Goal: Transaction & Acquisition: Purchase product/service

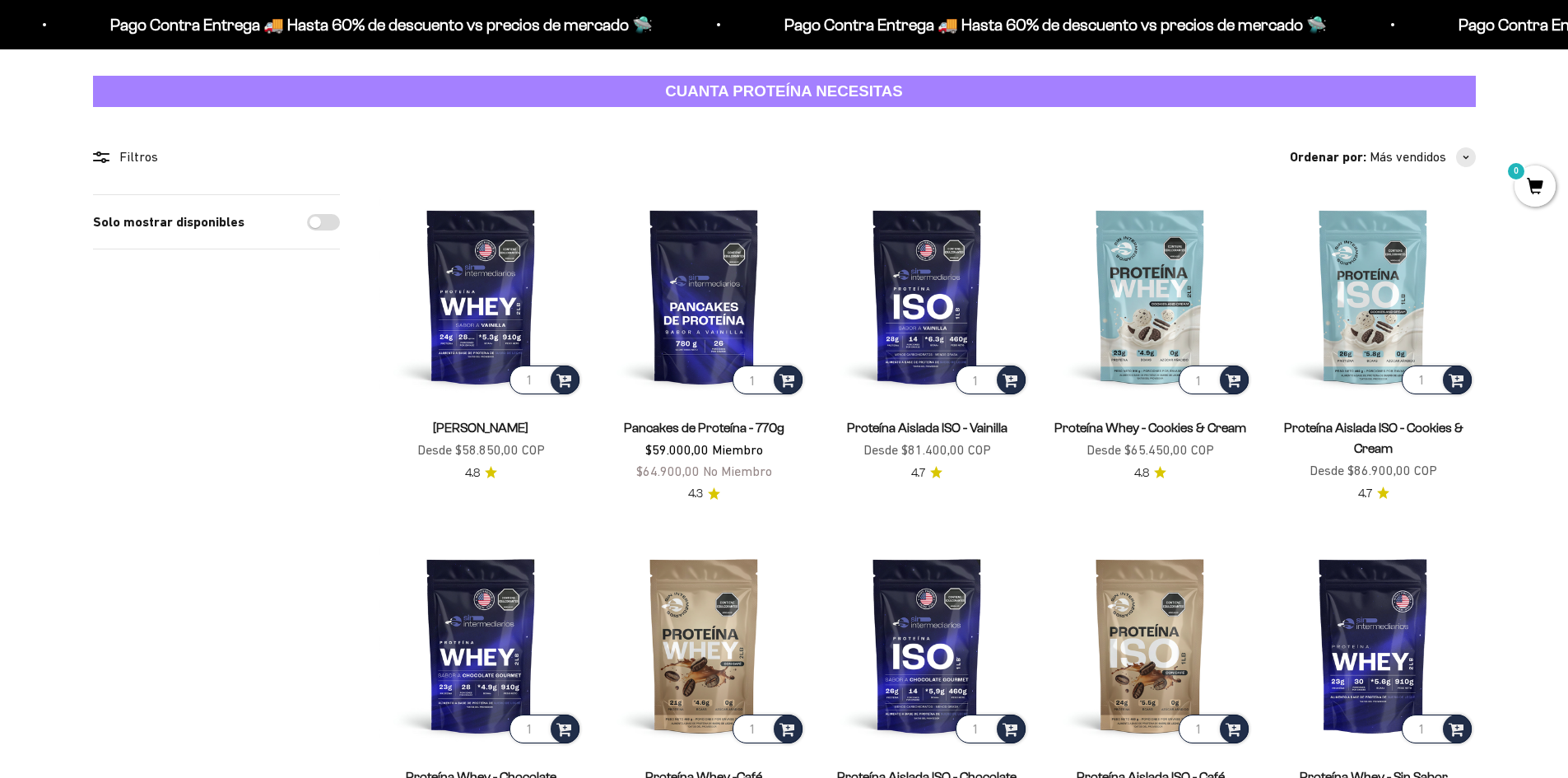
scroll to position [164, 0]
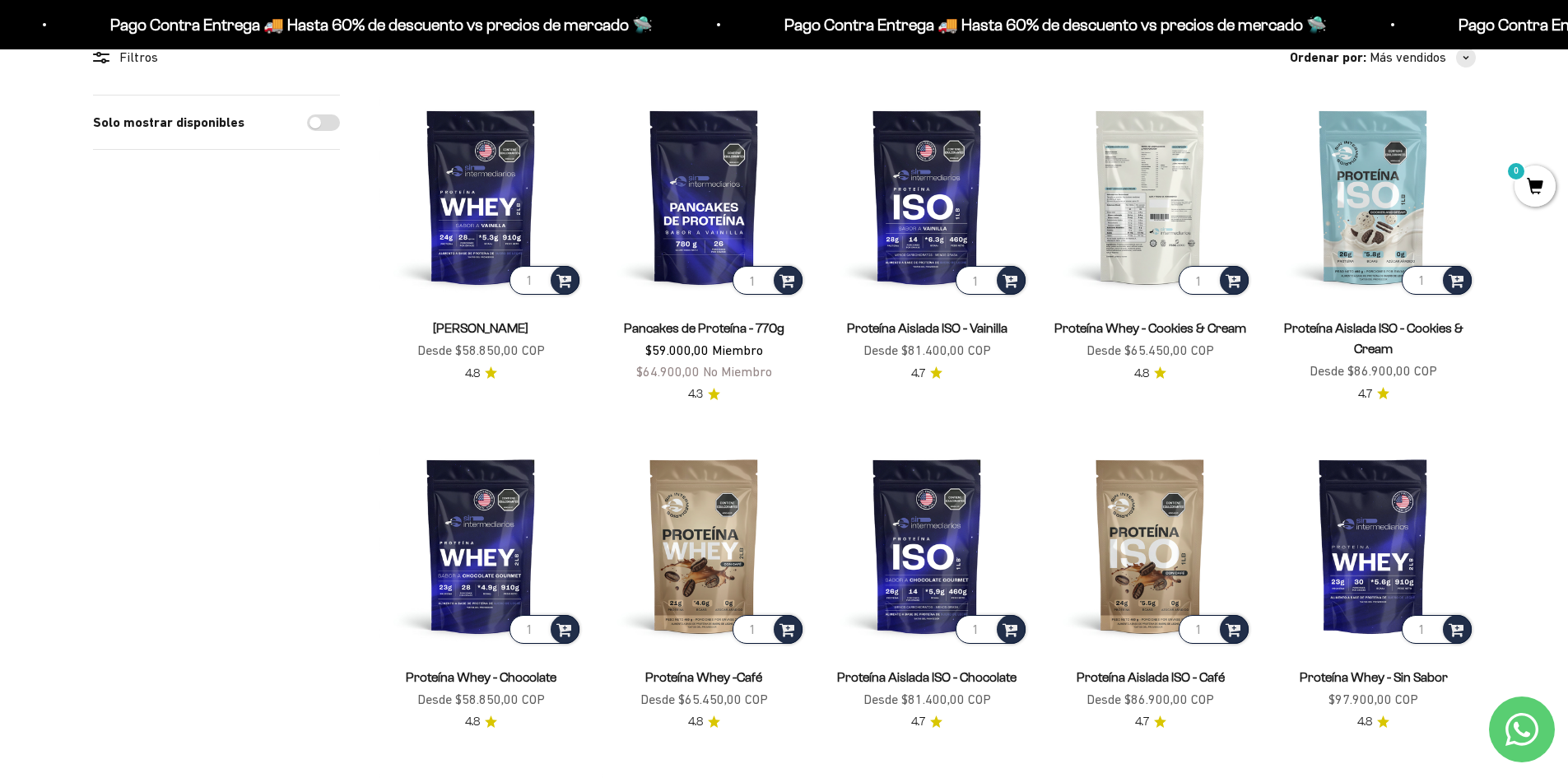
click at [1136, 203] on img at bounding box center [1151, 196] width 204 height 204
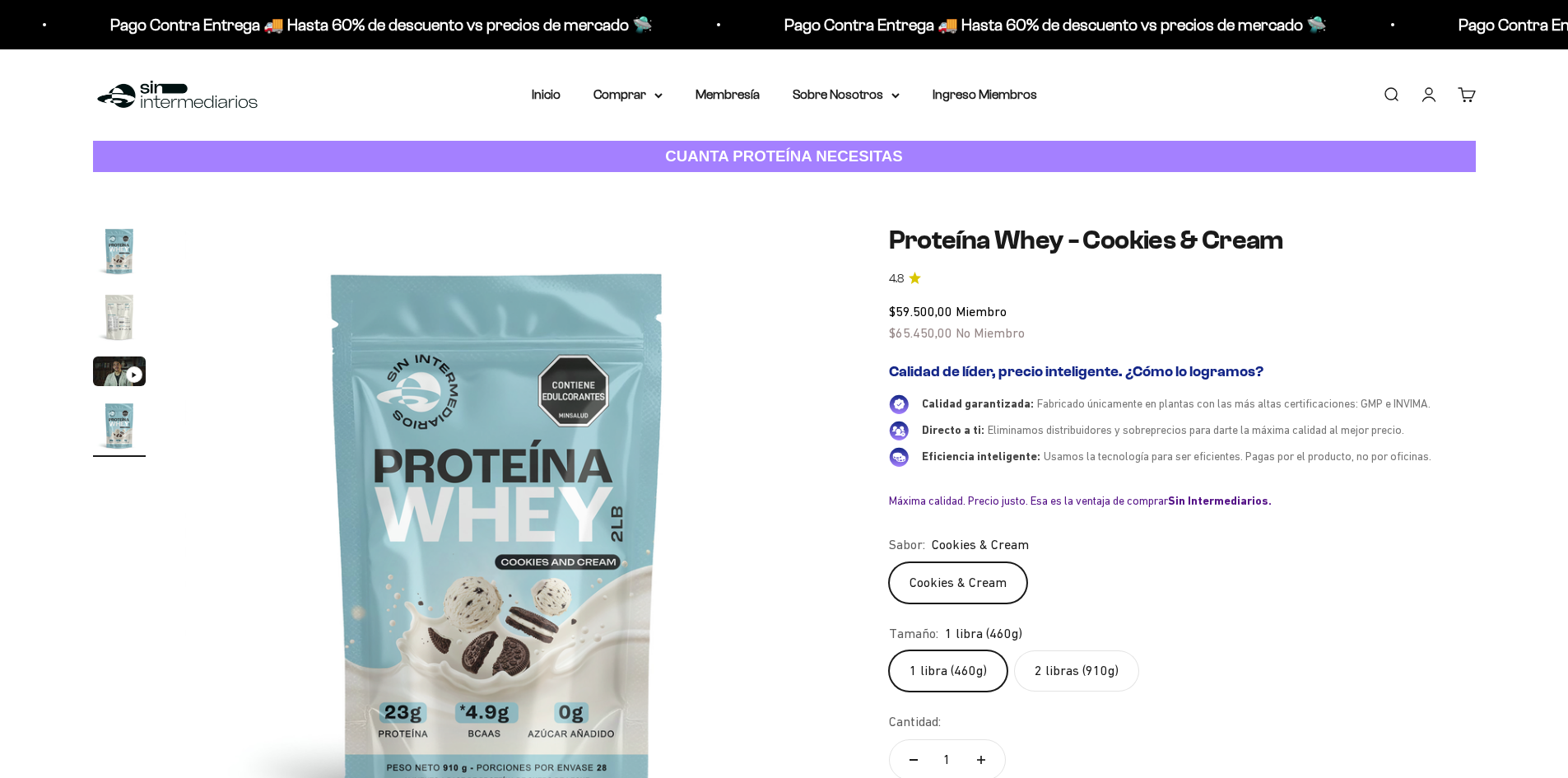
scroll to position [0, 1935]
click at [1104, 650] on label "2 libras (910g)" at bounding box center [1077, 671] width 125 height 41
click at [890, 649] on input "2 libras (910g)" at bounding box center [889, 649] width 1 height 1
radio input "true"
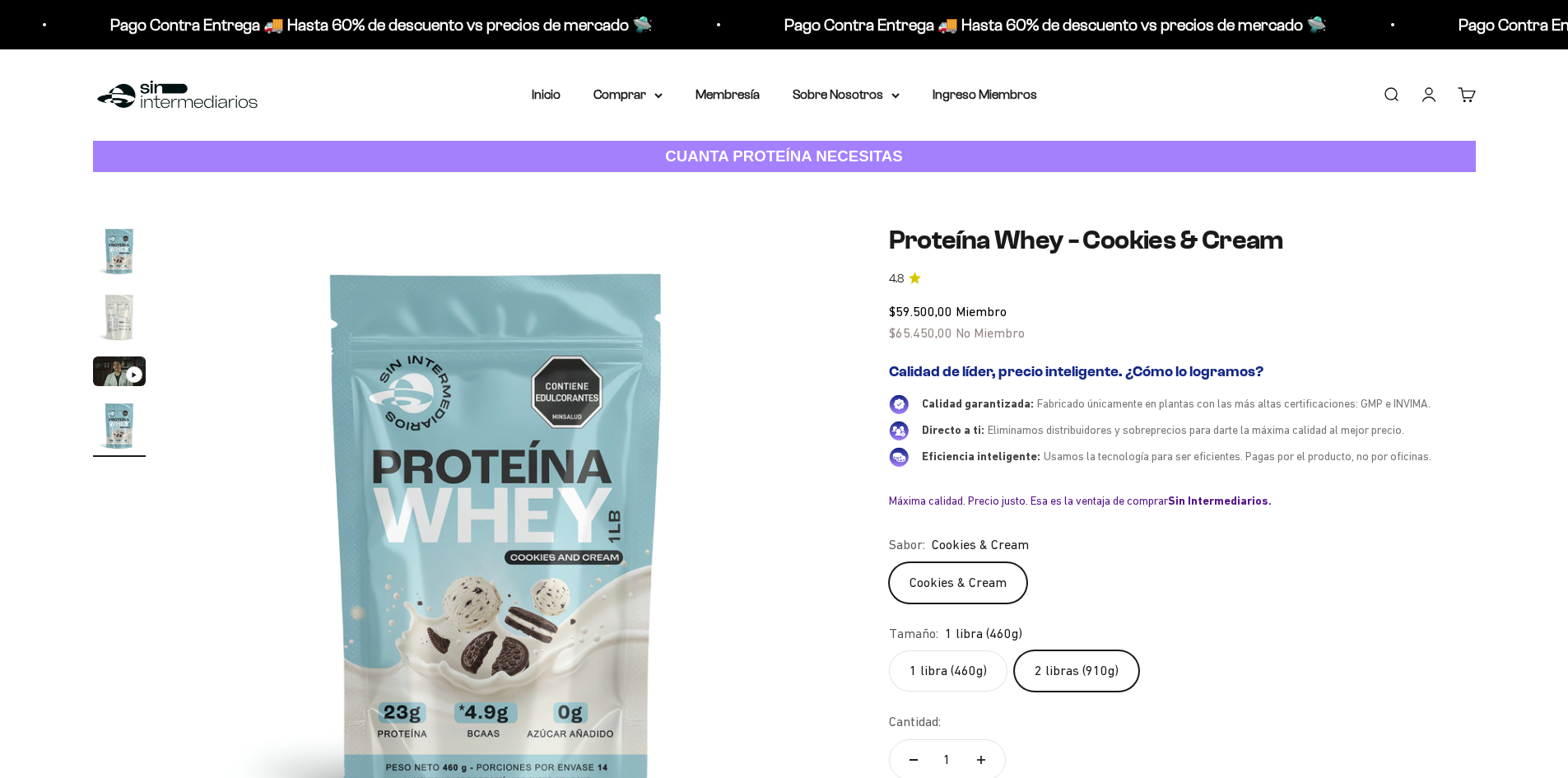
scroll to position [164, 0]
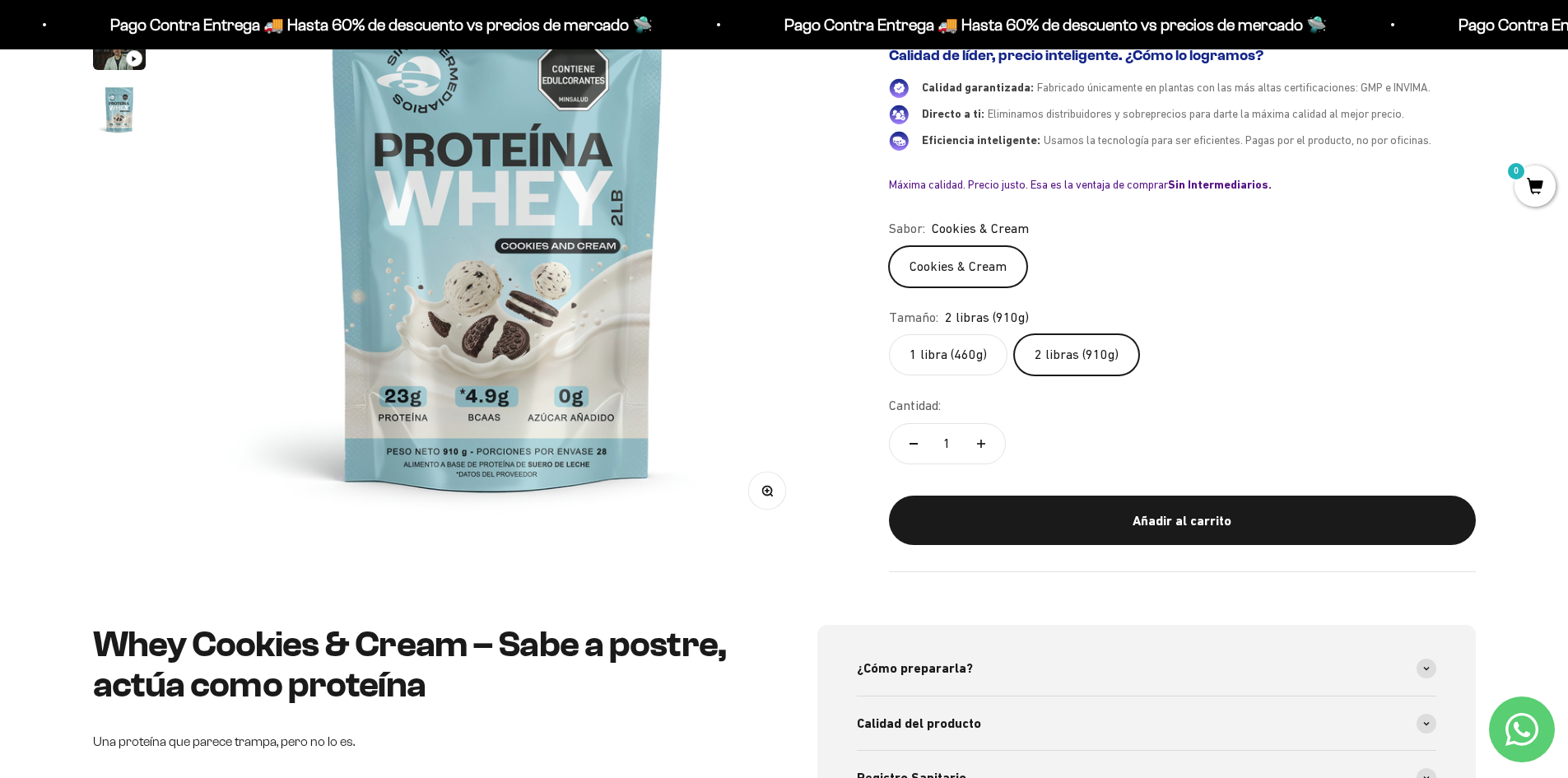
scroll to position [164, 0]
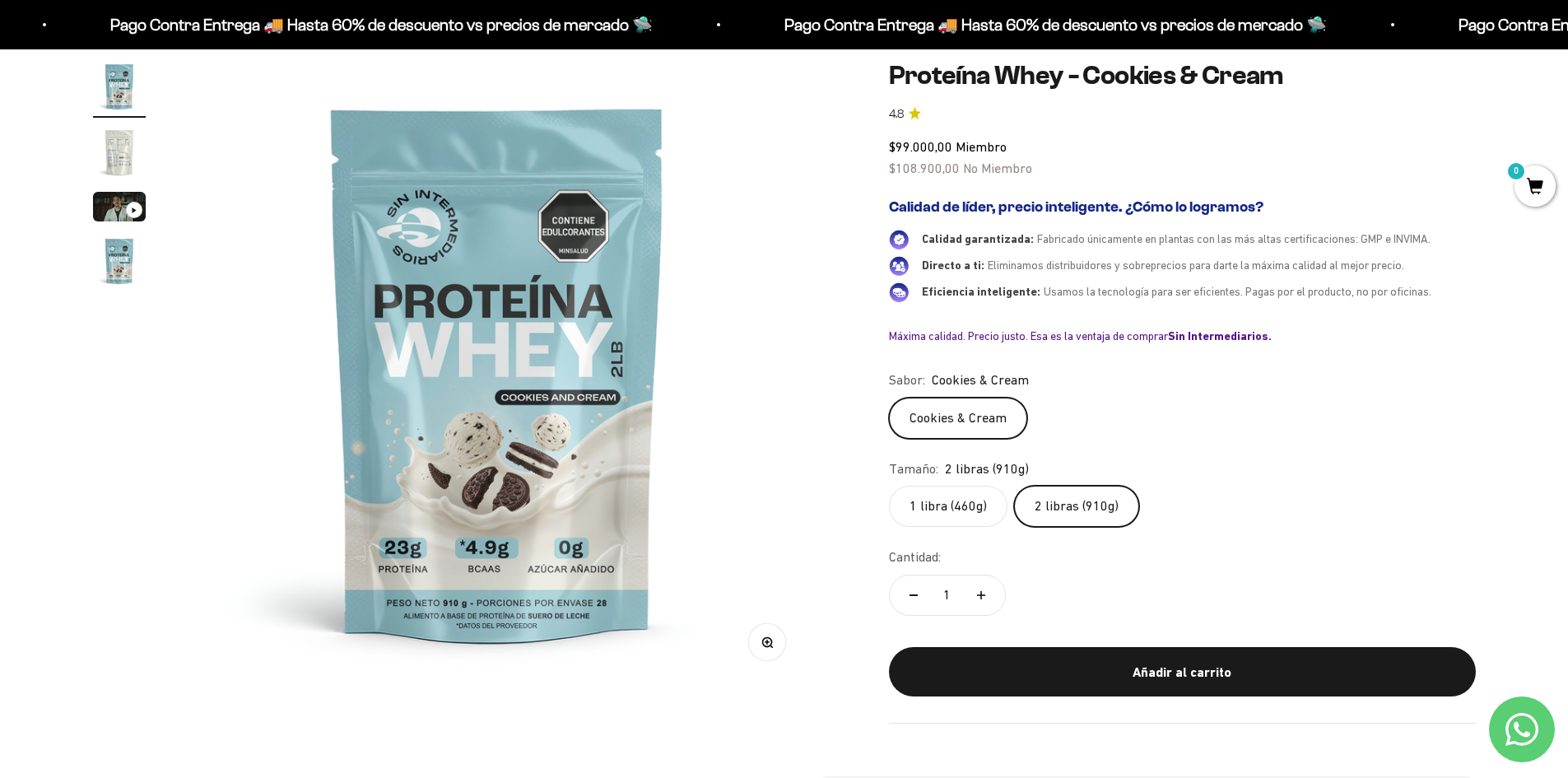
click at [129, 149] on img "Ir al artículo 2" at bounding box center [120, 152] width 52 height 52
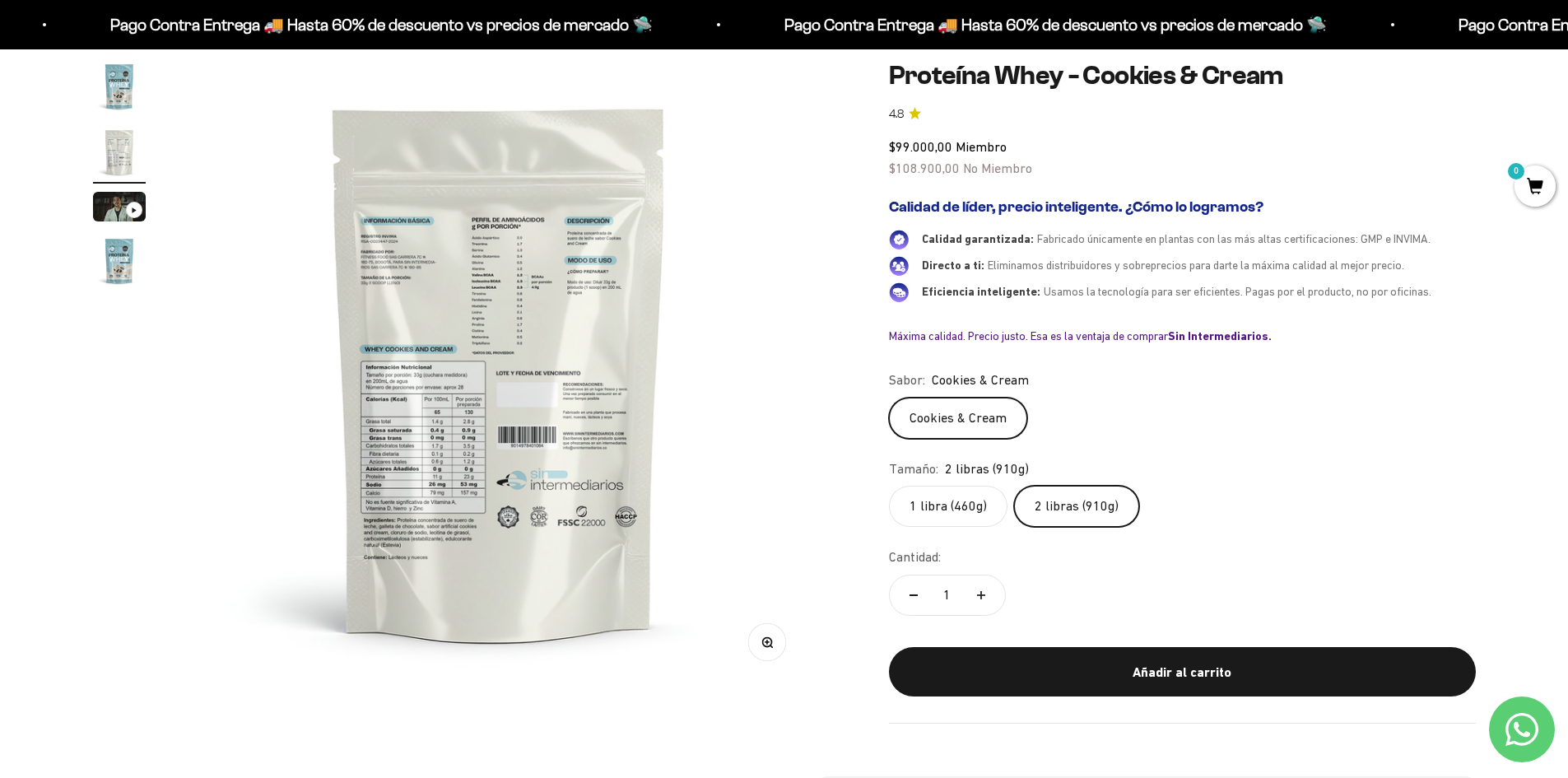
scroll to position [0, 645]
click at [482, 255] on img at bounding box center [497, 372] width 625 height 625
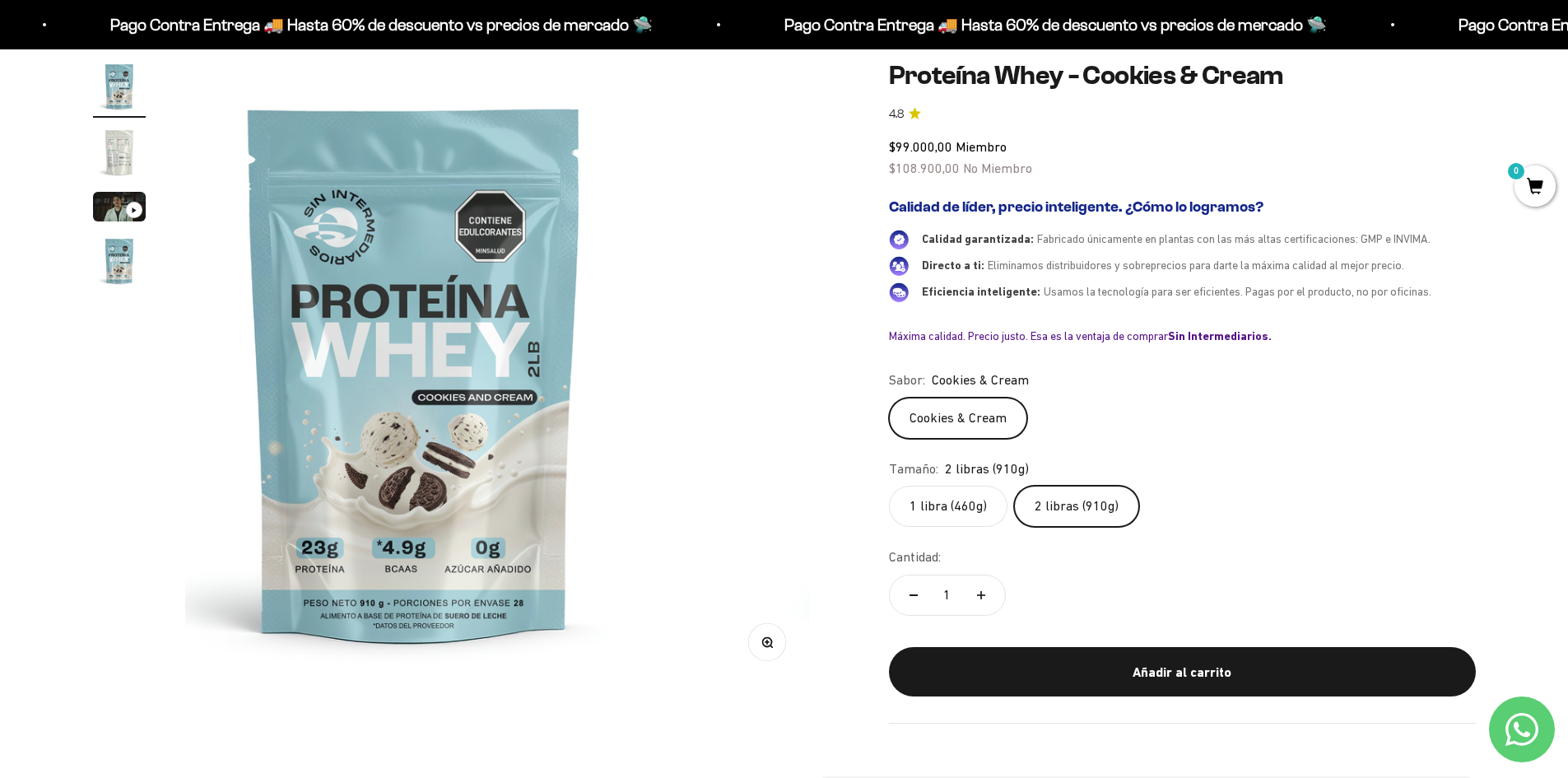
scroll to position [0, 0]
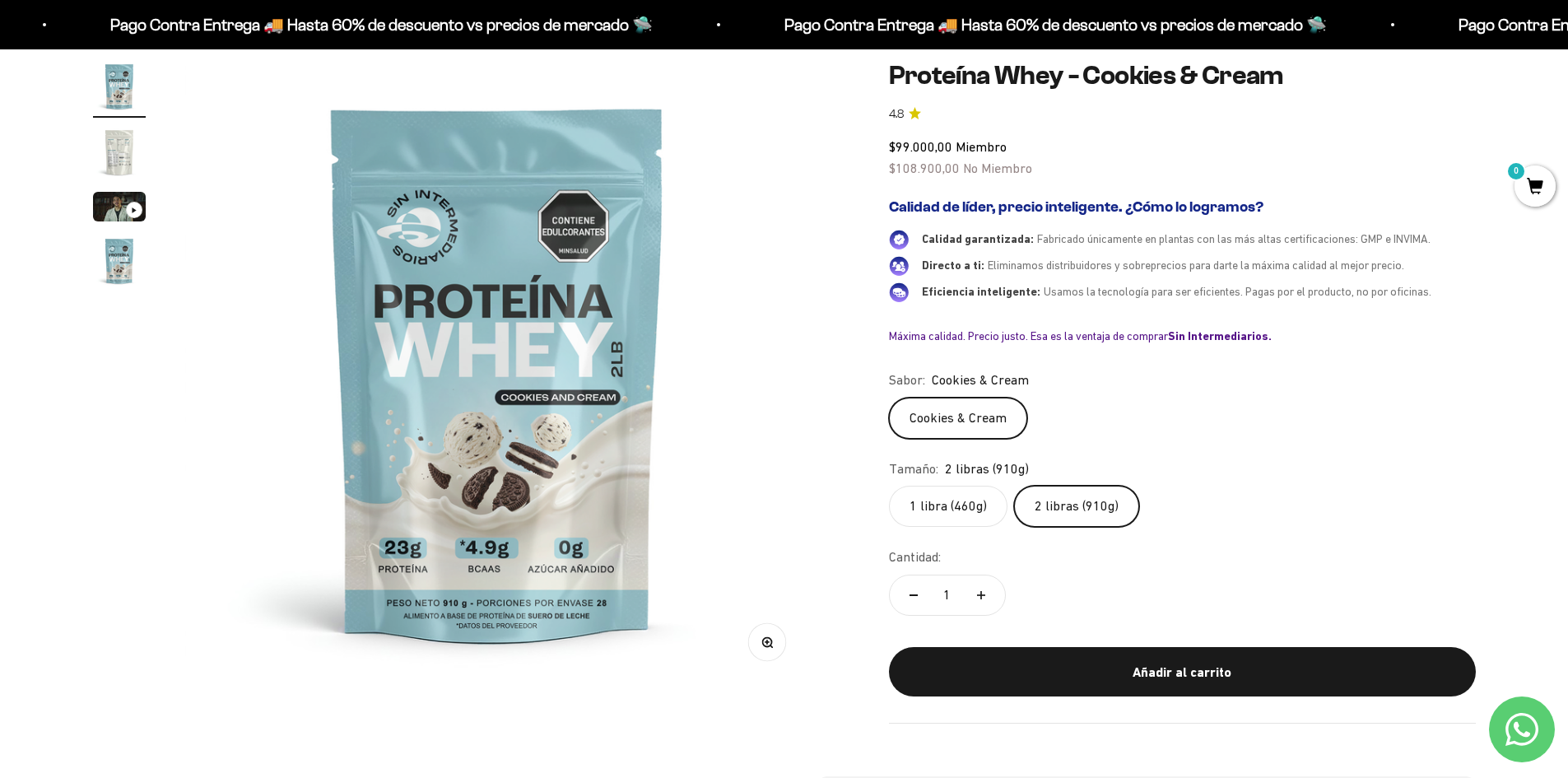
click at [117, 271] on img "Ir al artículo 4" at bounding box center [120, 261] width 52 height 52
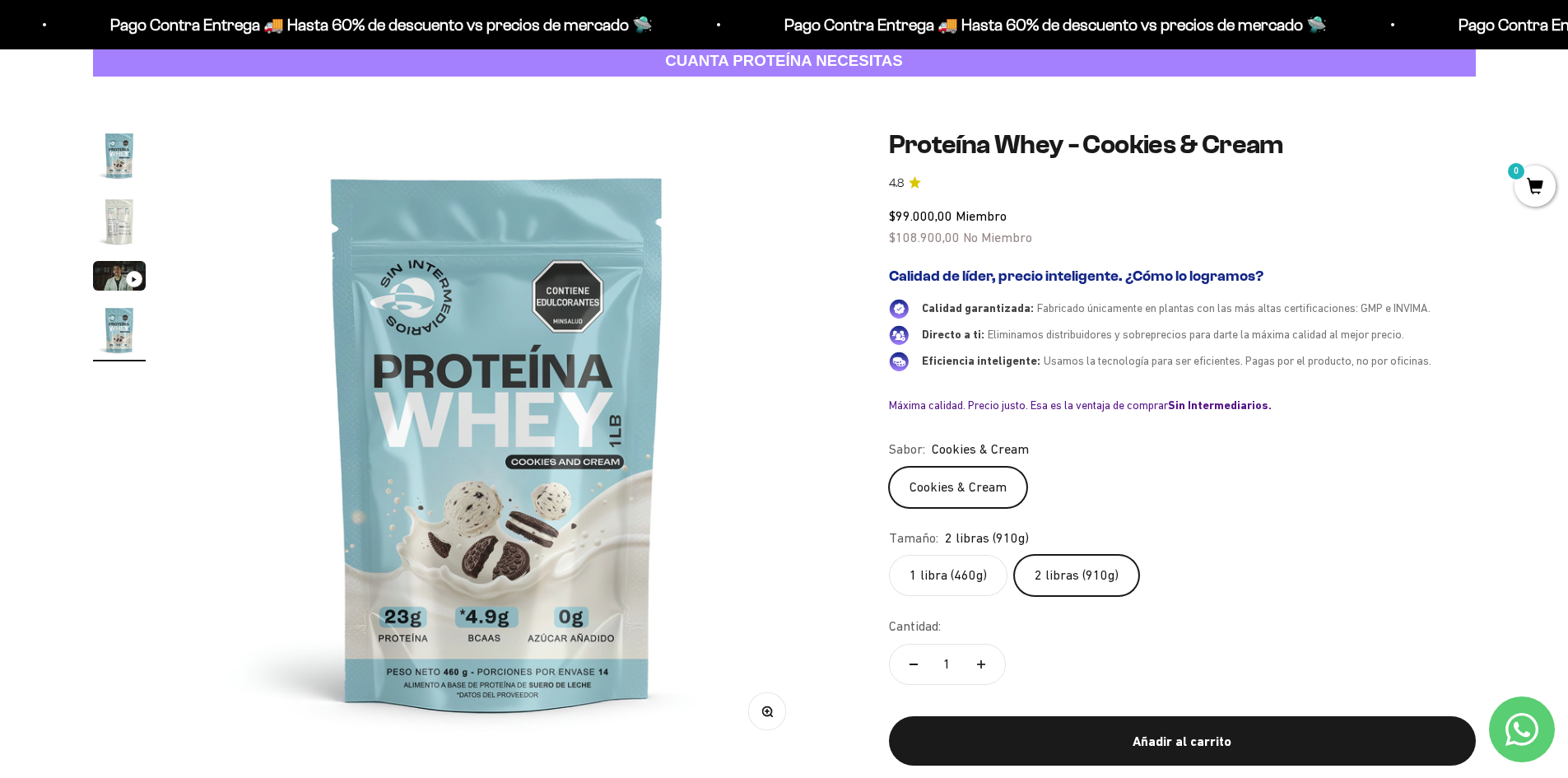
scroll to position [82, 0]
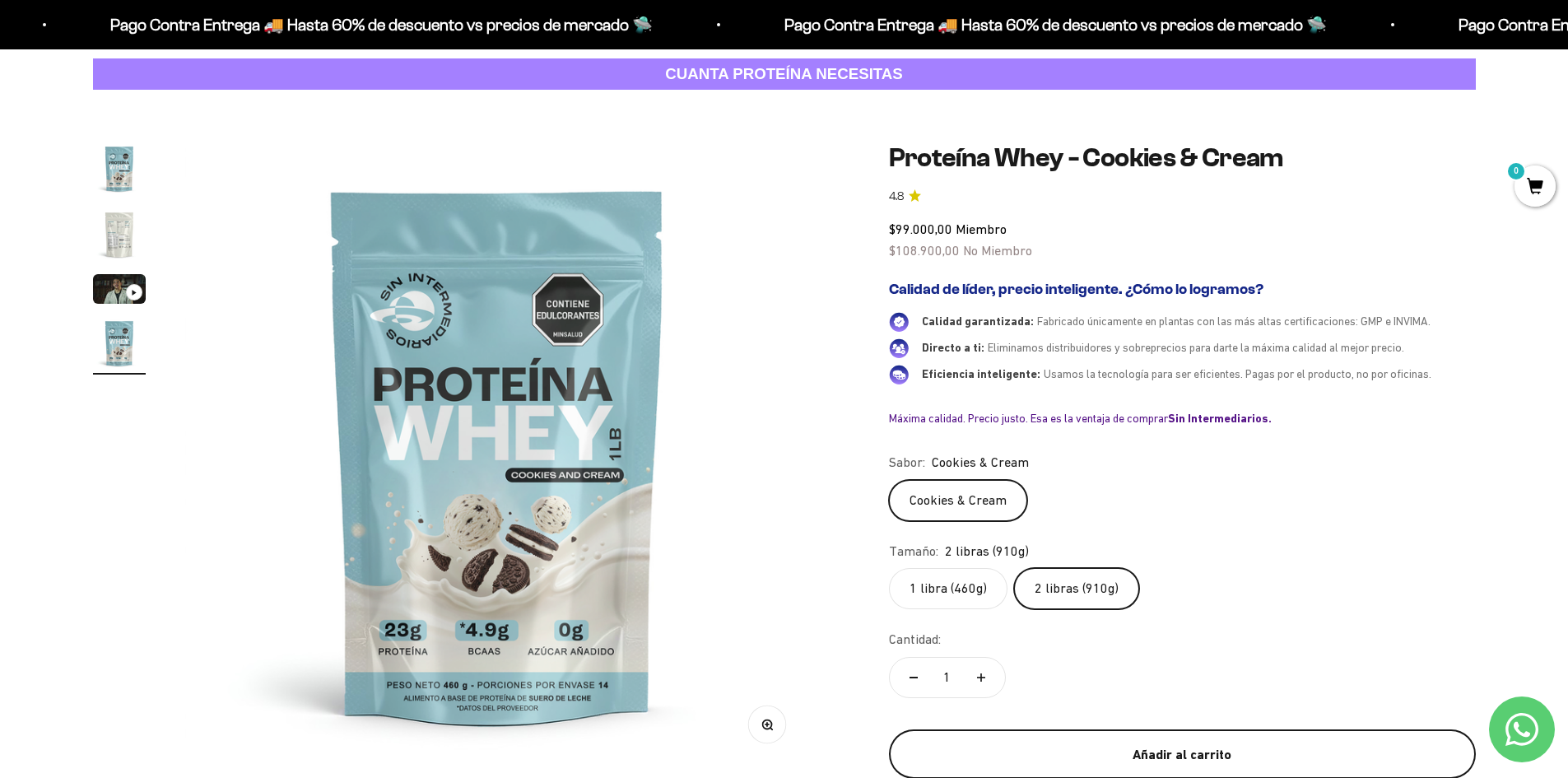
click at [1222, 749] on div "Añadir al carrito" at bounding box center [1183, 755] width 521 height 21
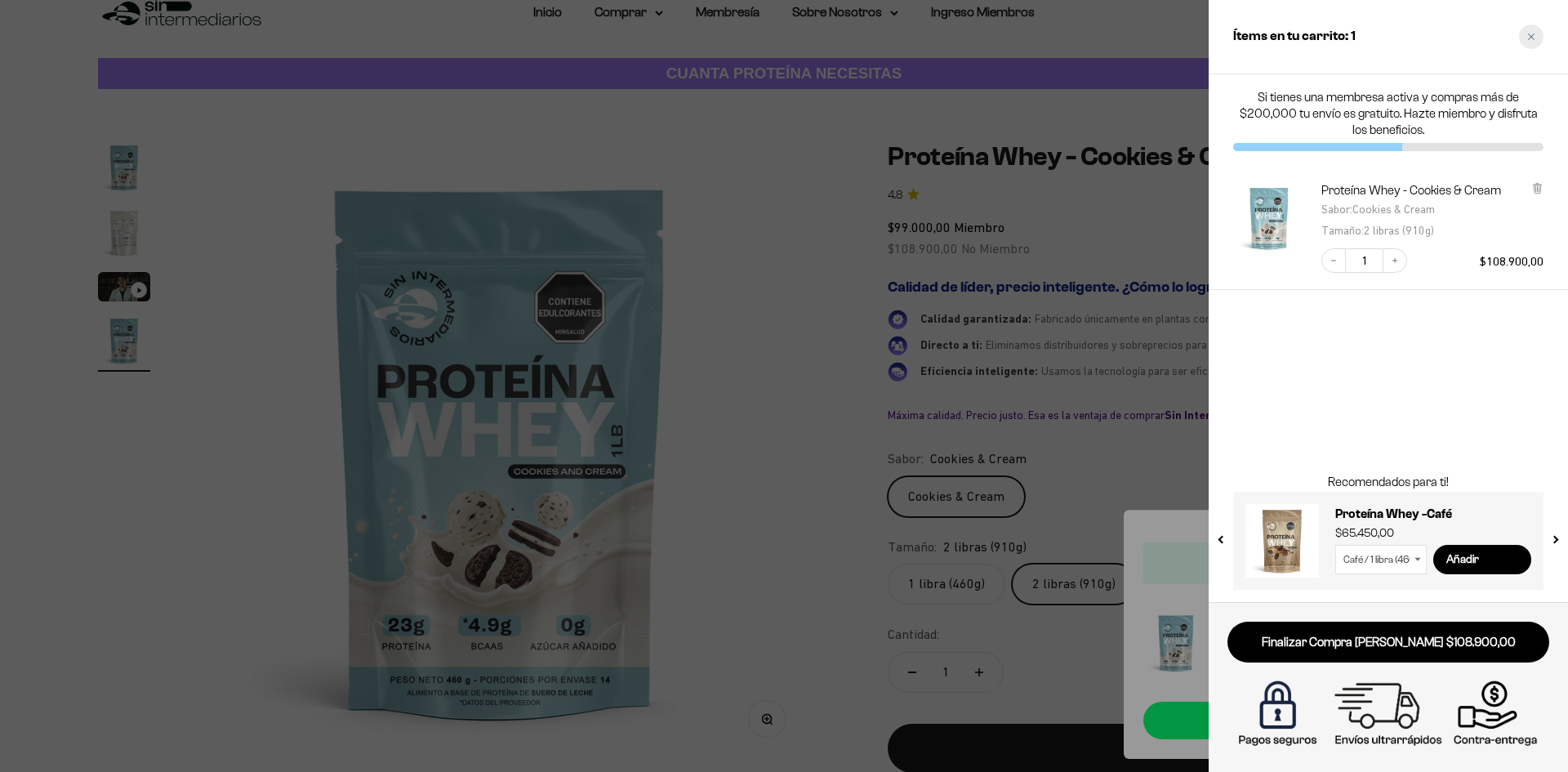
click at [1527, 34] on icon "Close cart" at bounding box center [1531, 36] width 8 height 8
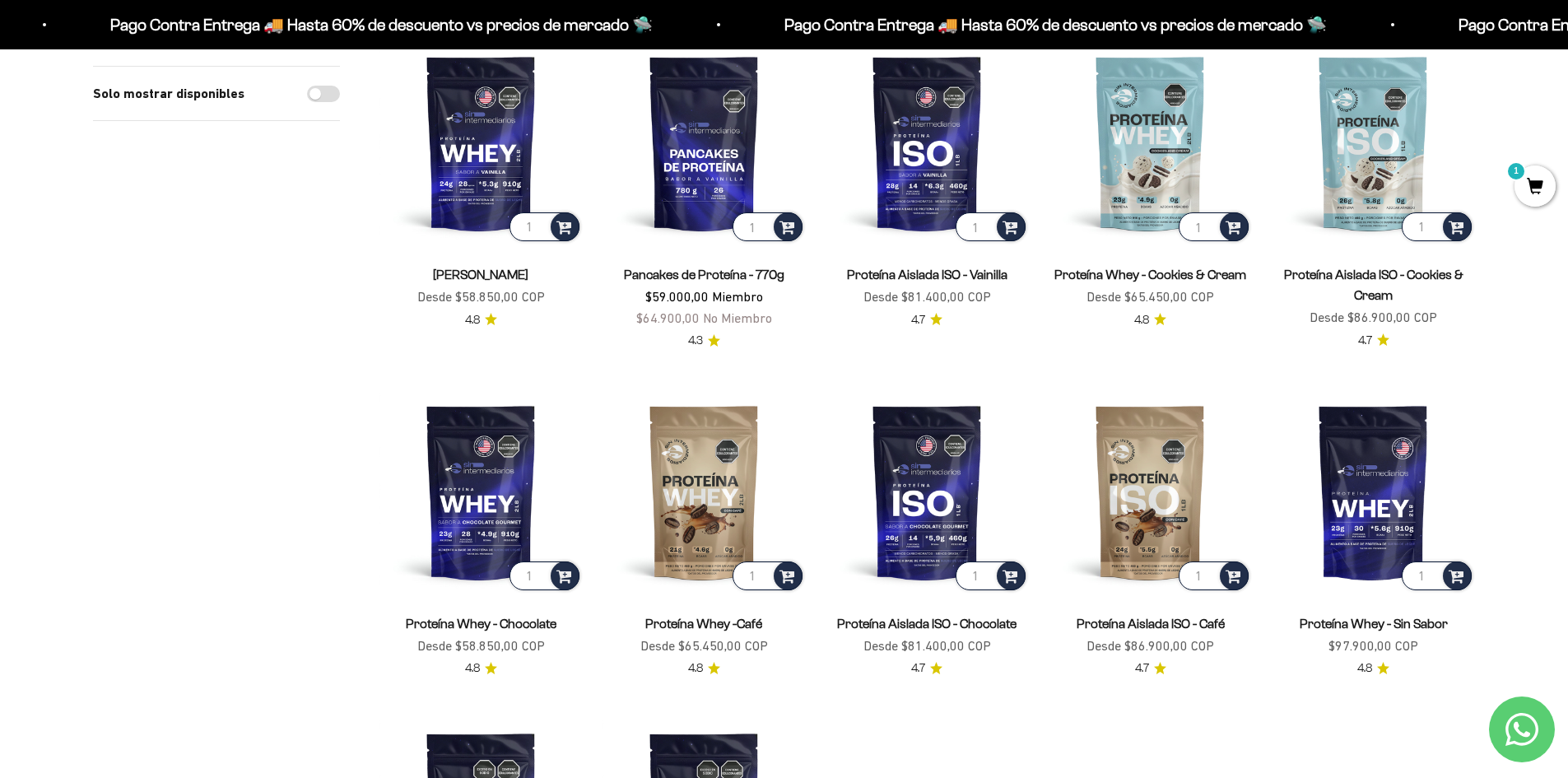
scroll to position [247, 0]
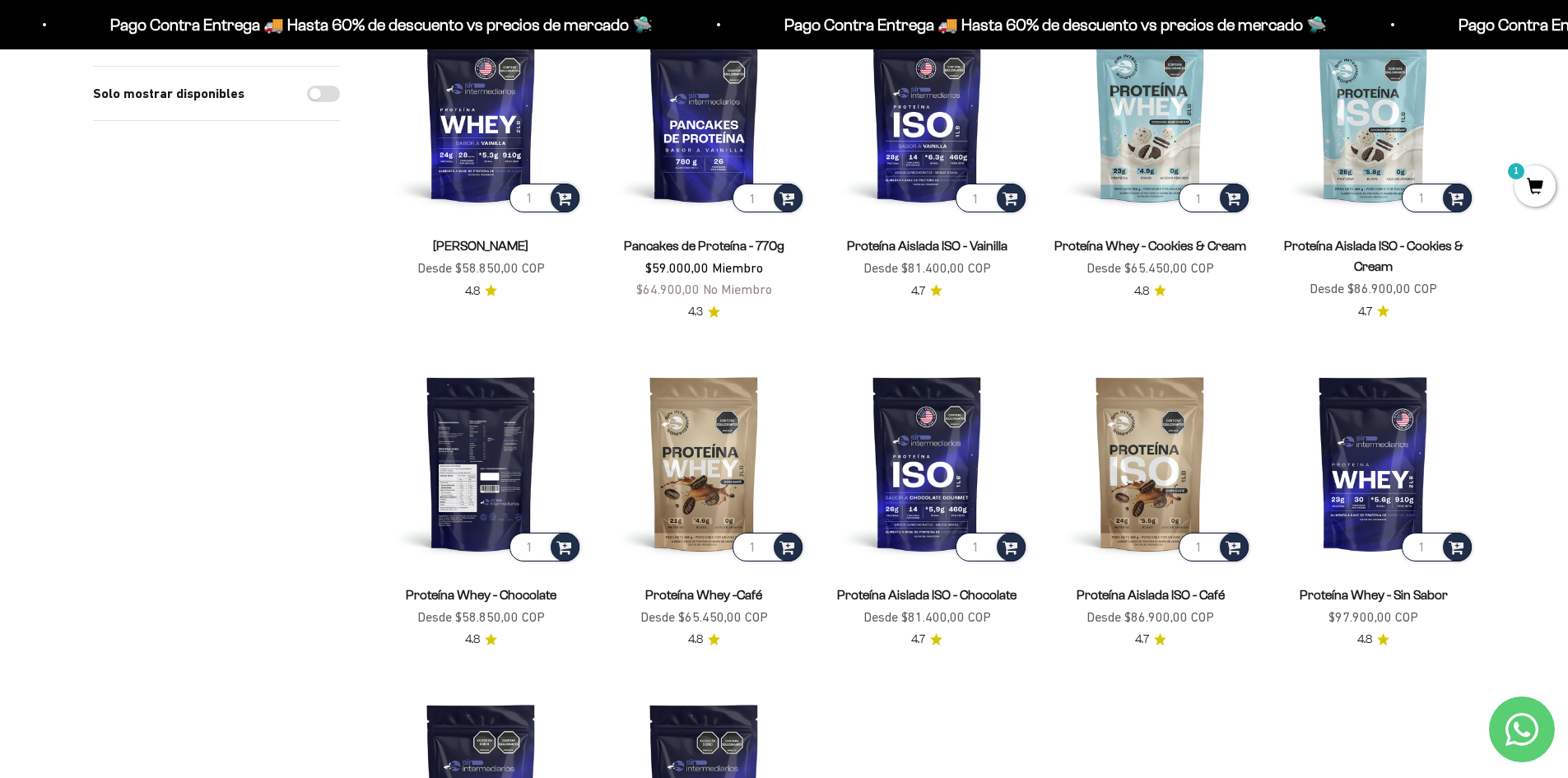
click at [485, 464] on img at bounding box center [481, 463] width 204 height 204
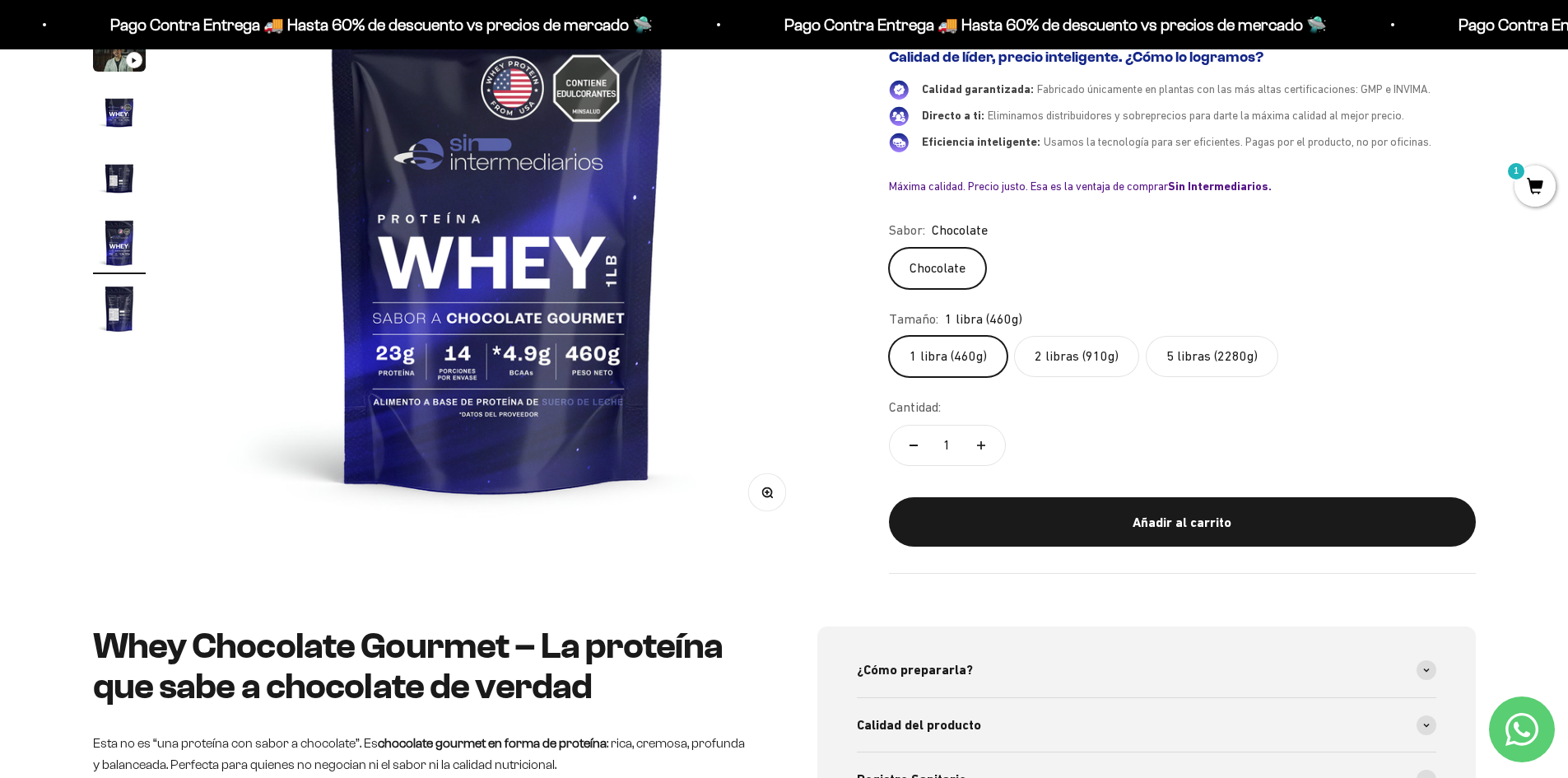
scroll to position [247, 0]
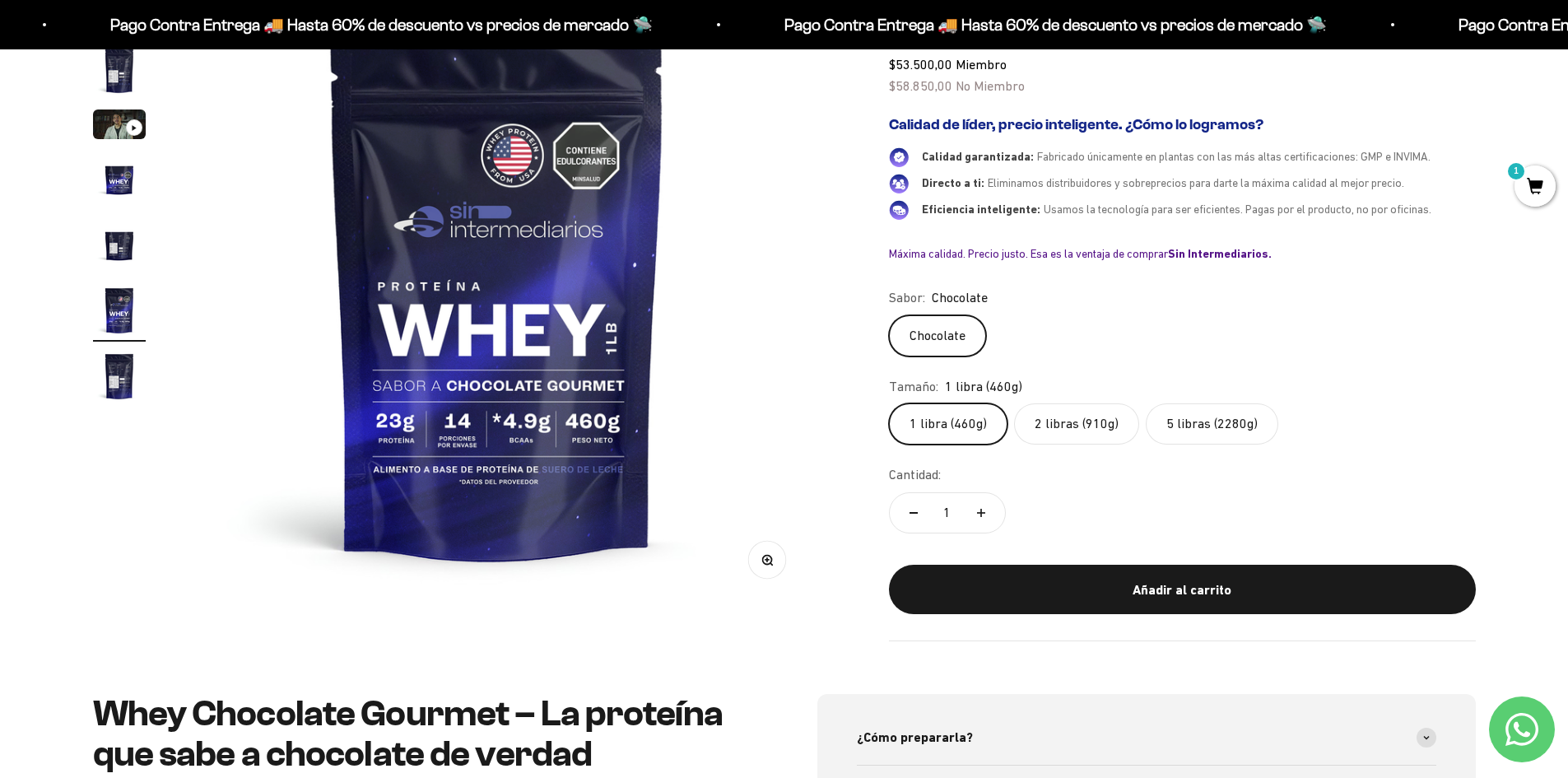
click at [1081, 432] on label "2 libras (910g)" at bounding box center [1077, 424] width 125 height 41
click at [890, 403] on input "2 libras (910g)" at bounding box center [889, 403] width 1 height 1
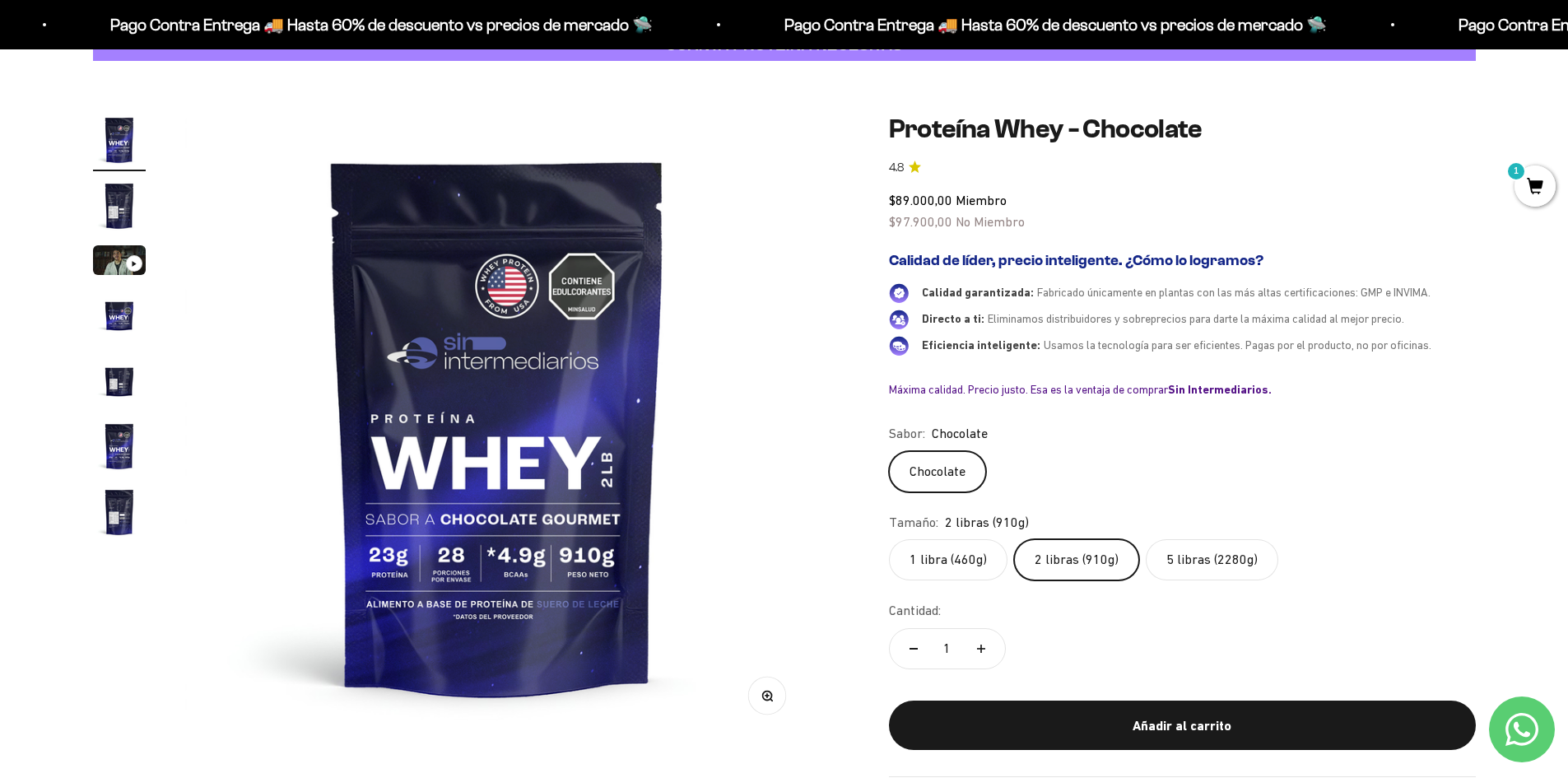
scroll to position [82, 0]
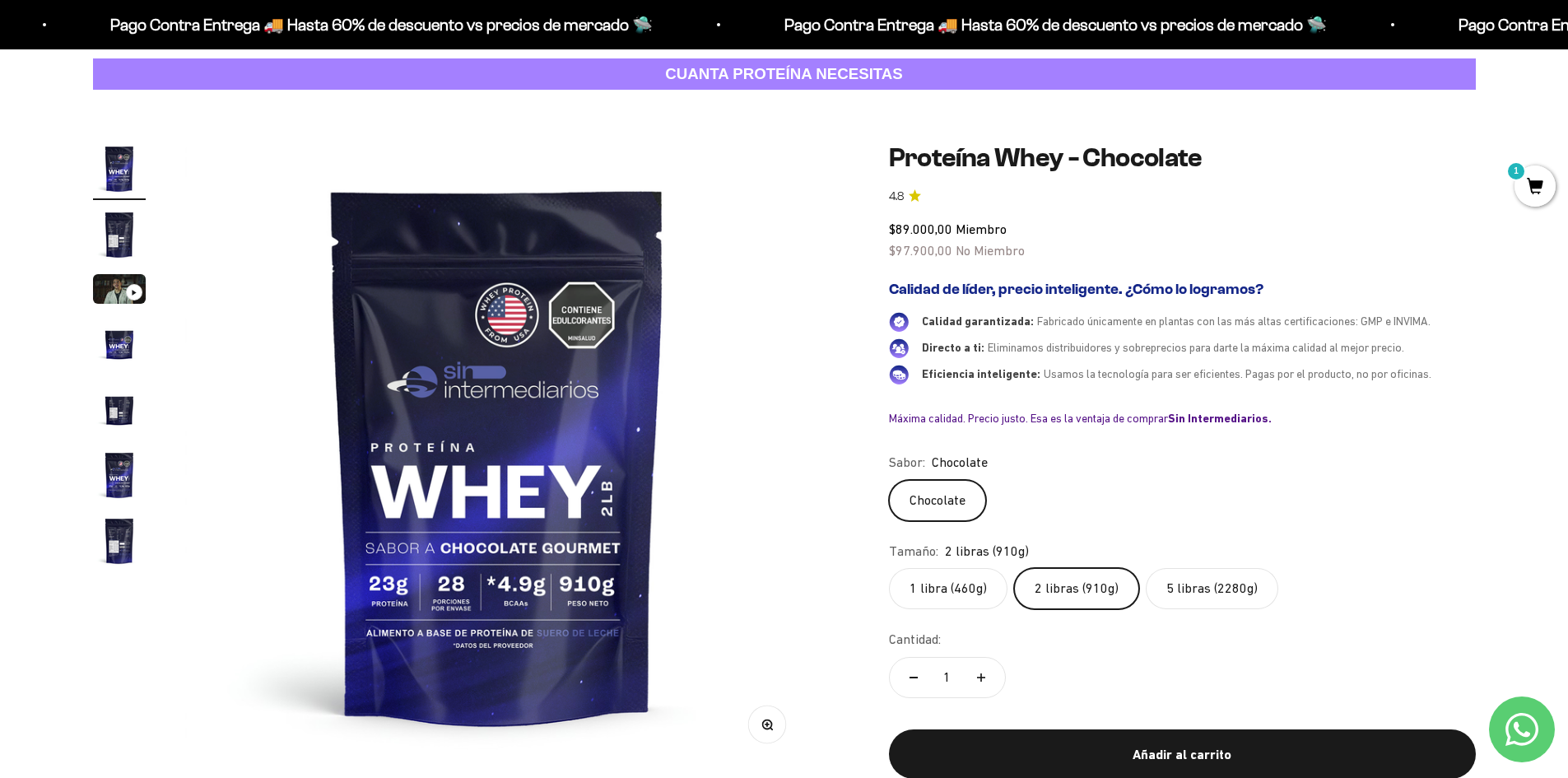
click at [1208, 582] on label "5 libras (2280g)" at bounding box center [1212, 588] width 133 height 41
click at [890, 568] on input "5 libras (2280g)" at bounding box center [889, 567] width 1 height 1
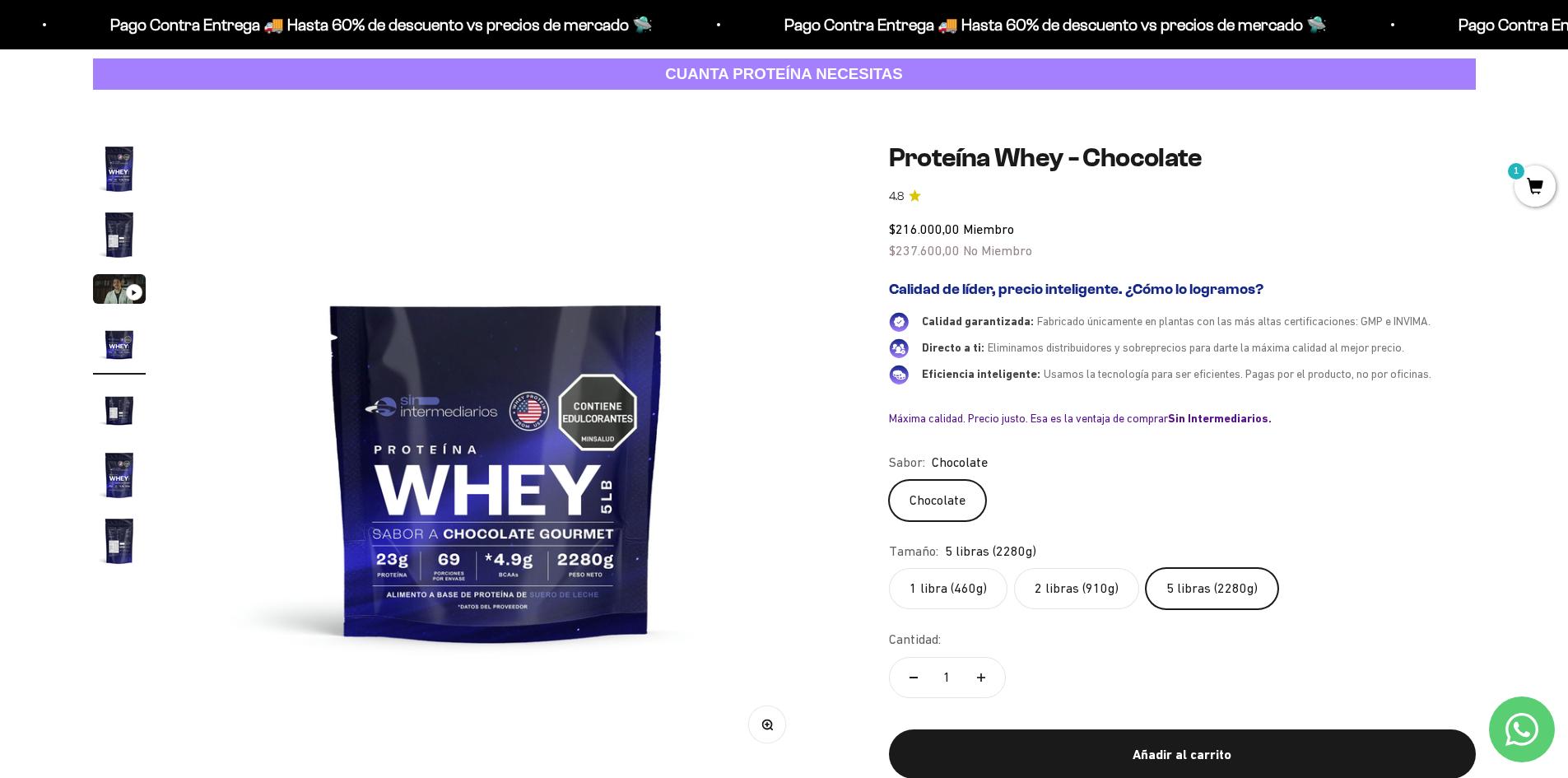
click at [1075, 573] on label "2 libras (910g)" at bounding box center [1077, 588] width 125 height 41
click at [890, 568] on input "2 libras (910g)" at bounding box center [889, 567] width 1 height 1
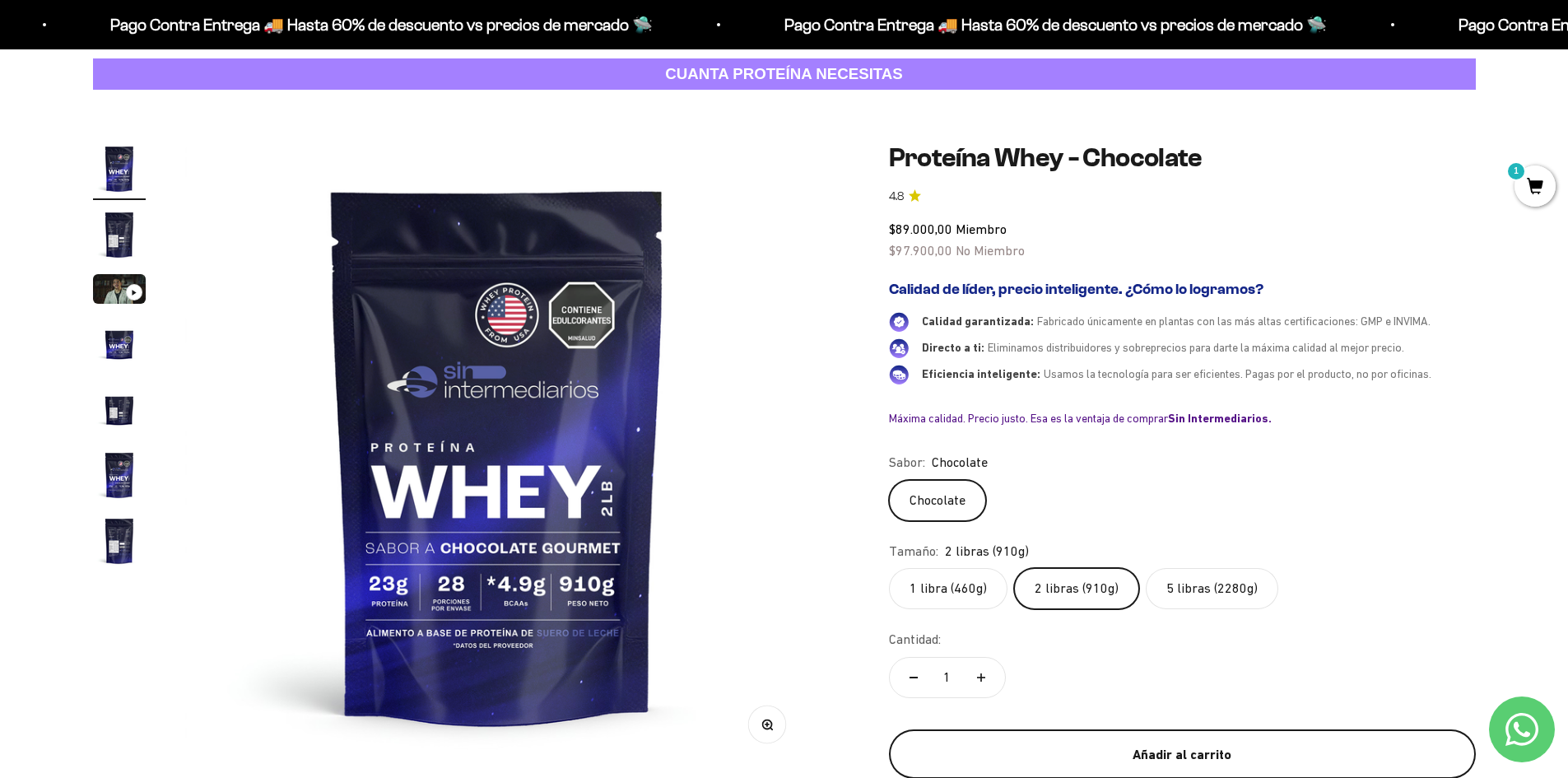
click at [1126, 740] on button "Añadir al carrito" at bounding box center [1183, 754] width 587 height 50
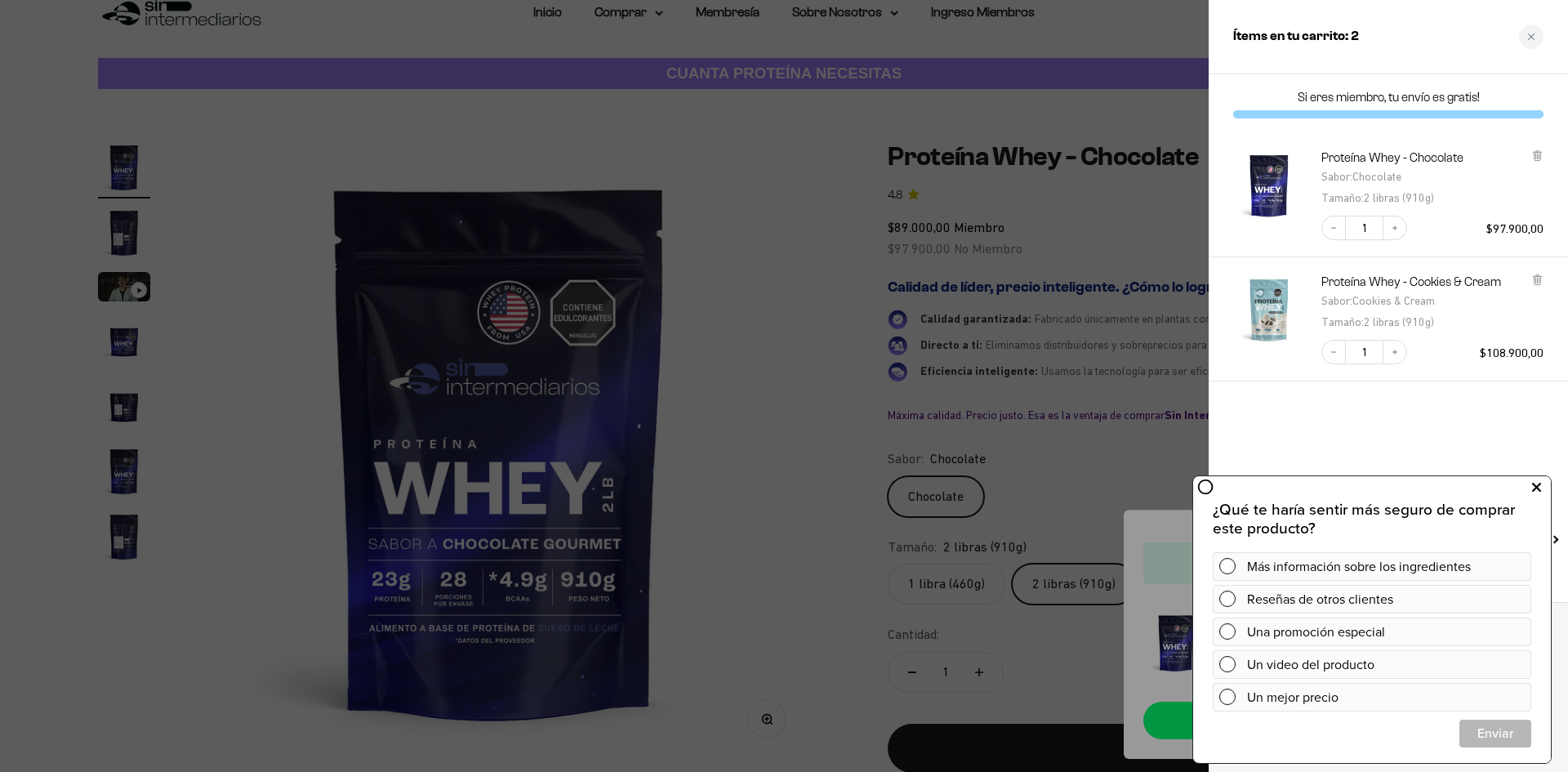
click at [1537, 484] on icon at bounding box center [1536, 487] width 9 height 21
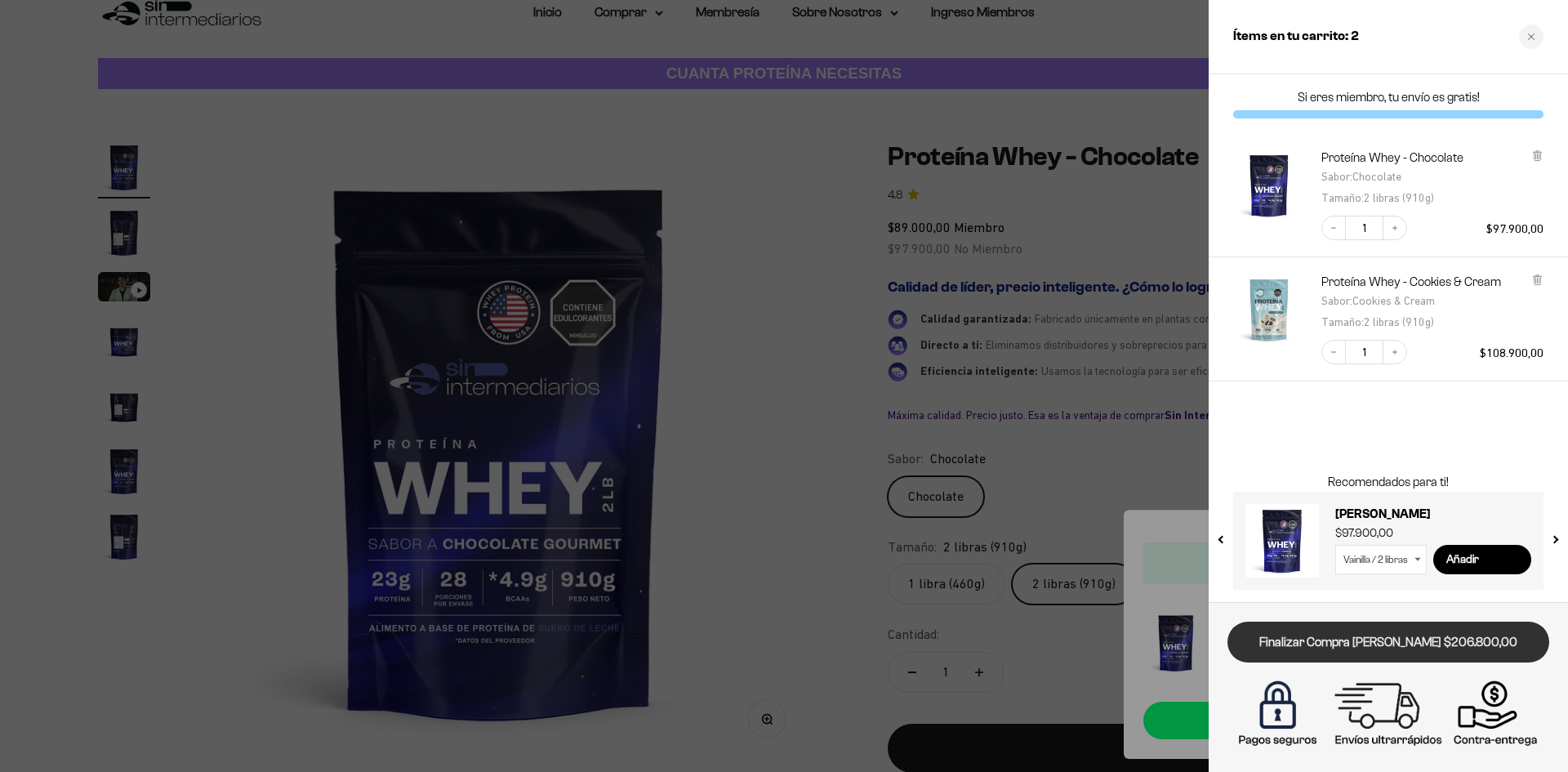
click at [1355, 641] on link "Finalizar Compra [PERSON_NAME] $206.800,00" at bounding box center [1387, 642] width 322 height 42
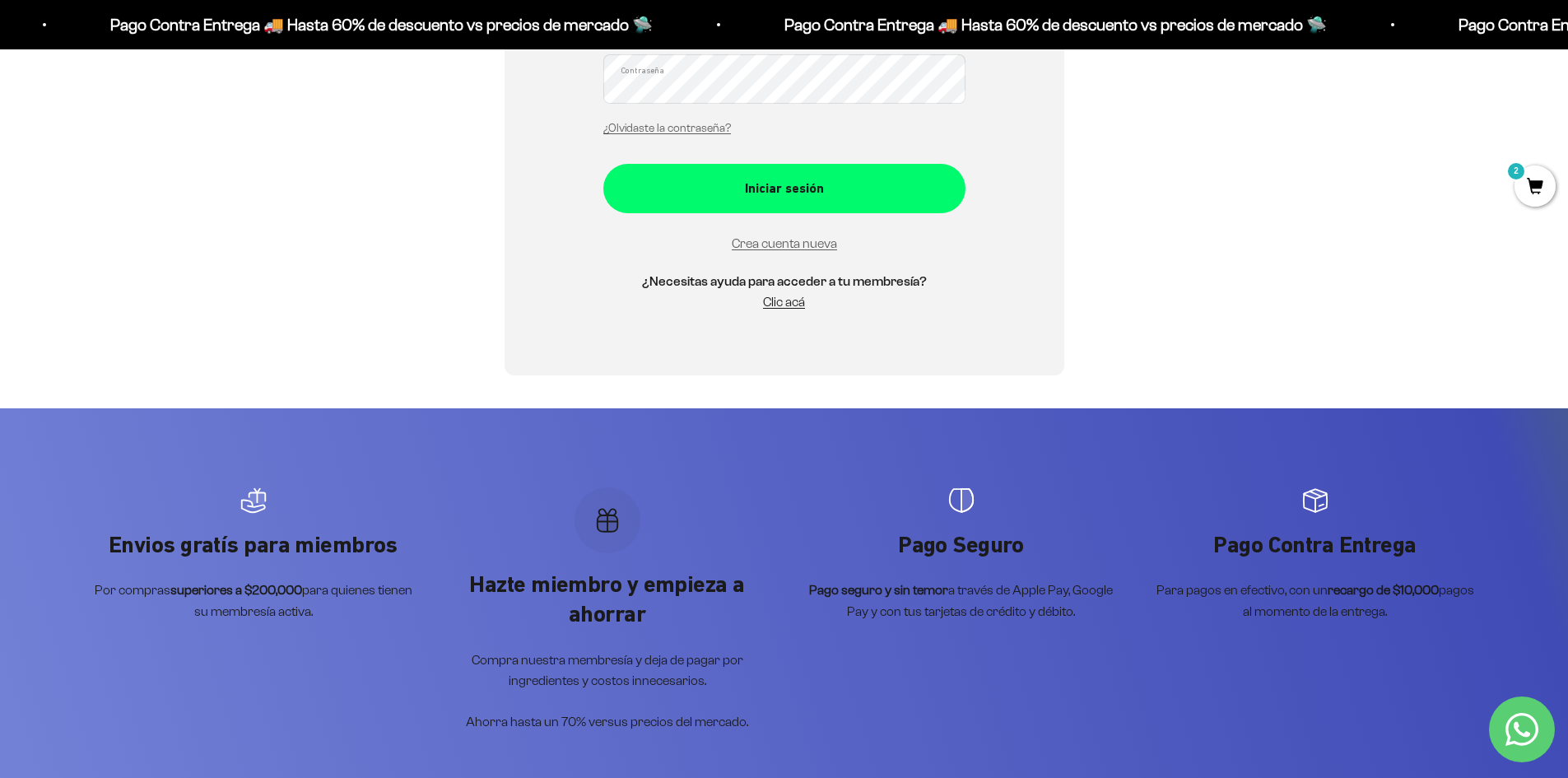
scroll to position [494, 0]
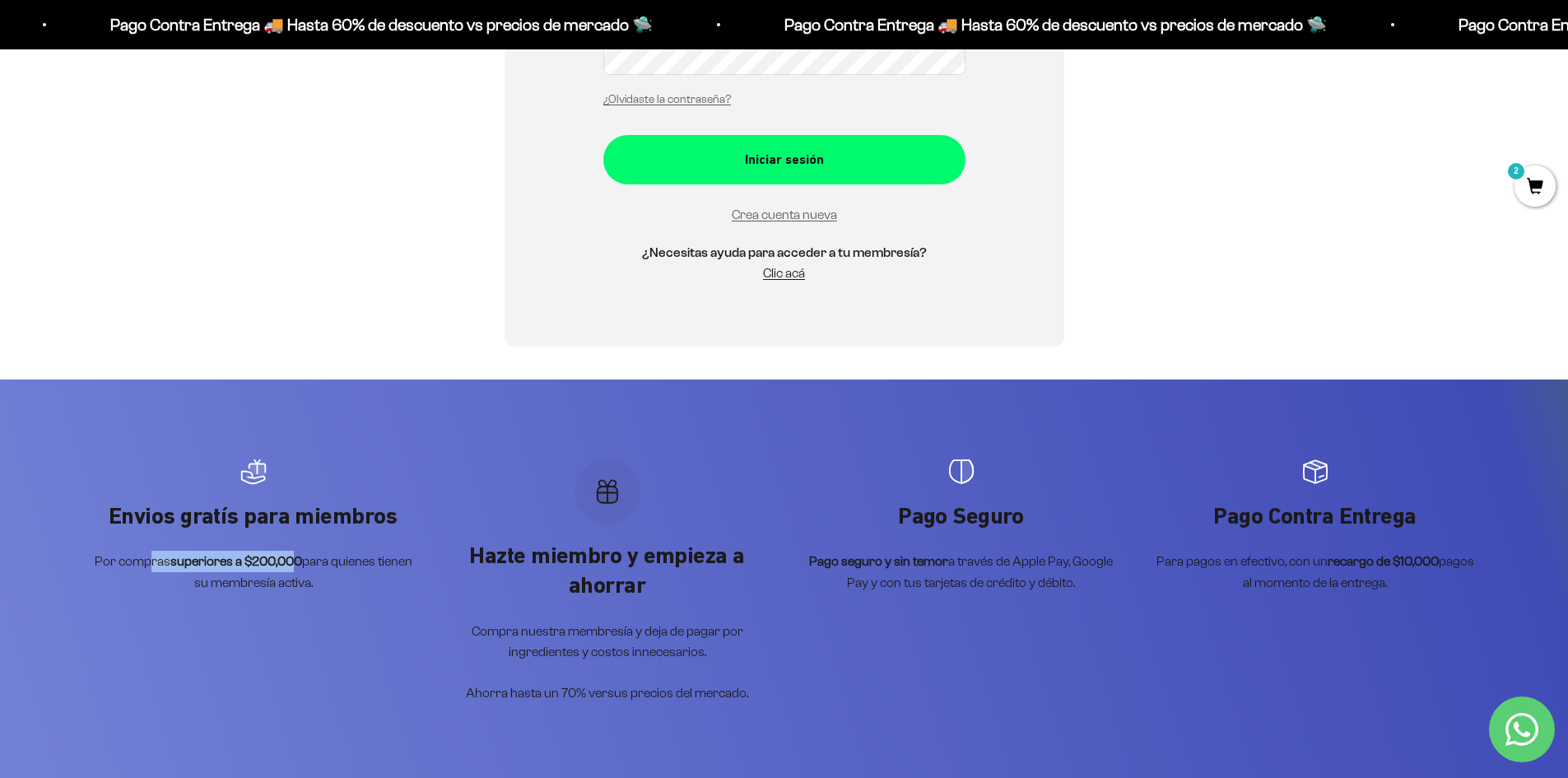
drag, startPoint x: 149, startPoint y: 561, endPoint x: 296, endPoint y: 558, distance: 147.0
click at [296, 558] on p "Por compras superiores a $200,000 para quienes tienen su membresía activa." at bounding box center [254, 571] width 321 height 42
click at [306, 612] on scroll-carousel "Envios gratís para miembros Por compras superiores a $200,000 para quienes tien…" at bounding box center [785, 581] width 1383 height 246
drag, startPoint x: 322, startPoint y: 587, endPoint x: 85, endPoint y: 557, distance: 238.9
click at [85, 557] on div "Envios gratís para miembros Por compras superiores a $200,000 para quienes tien…" at bounding box center [784, 581] width 1568 height 403
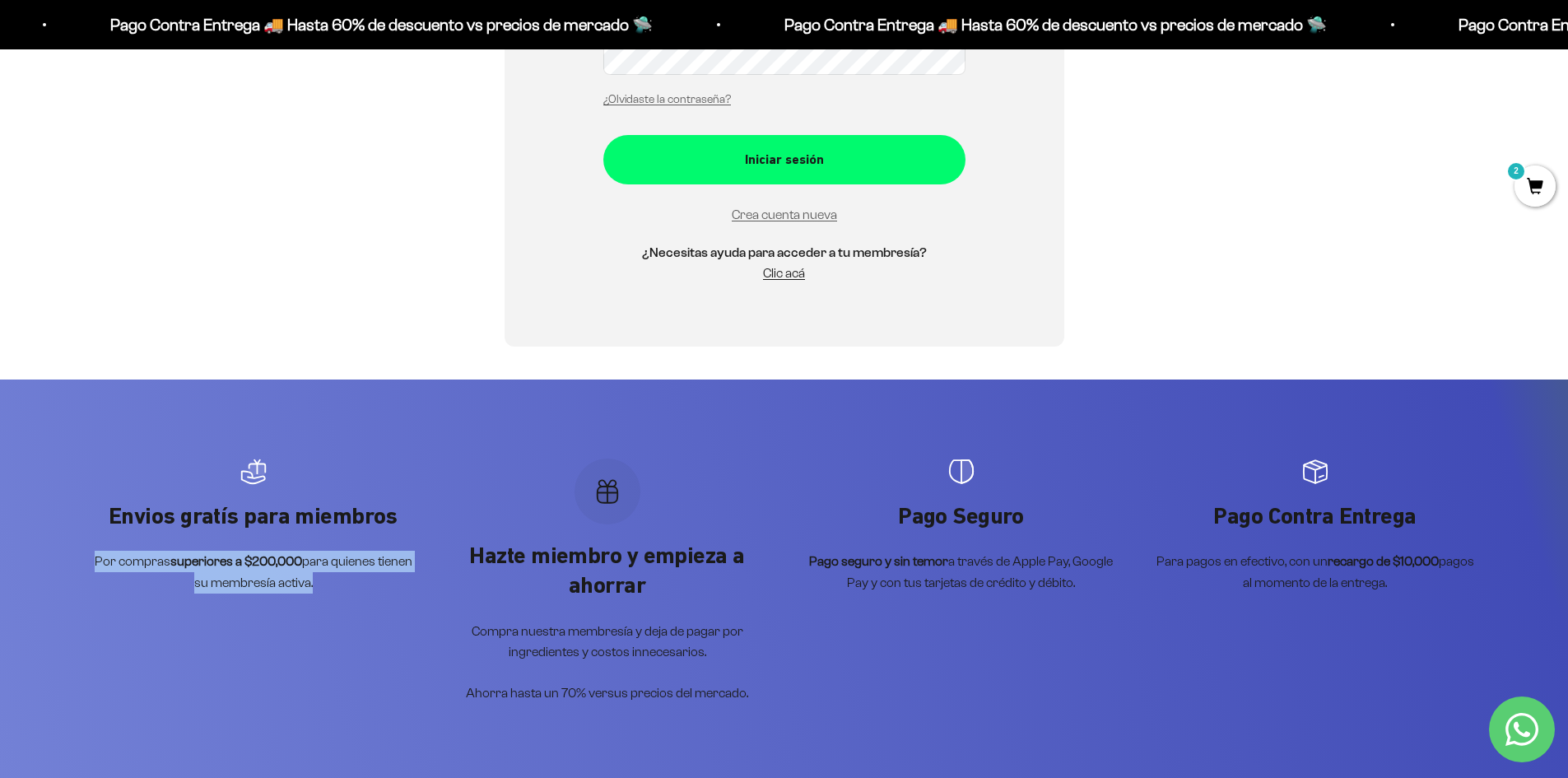
click at [263, 595] on scroll-carousel "Envios gratís para miembros Por compras superiores a $200,000 para quienes tien…" at bounding box center [785, 581] width 1383 height 246
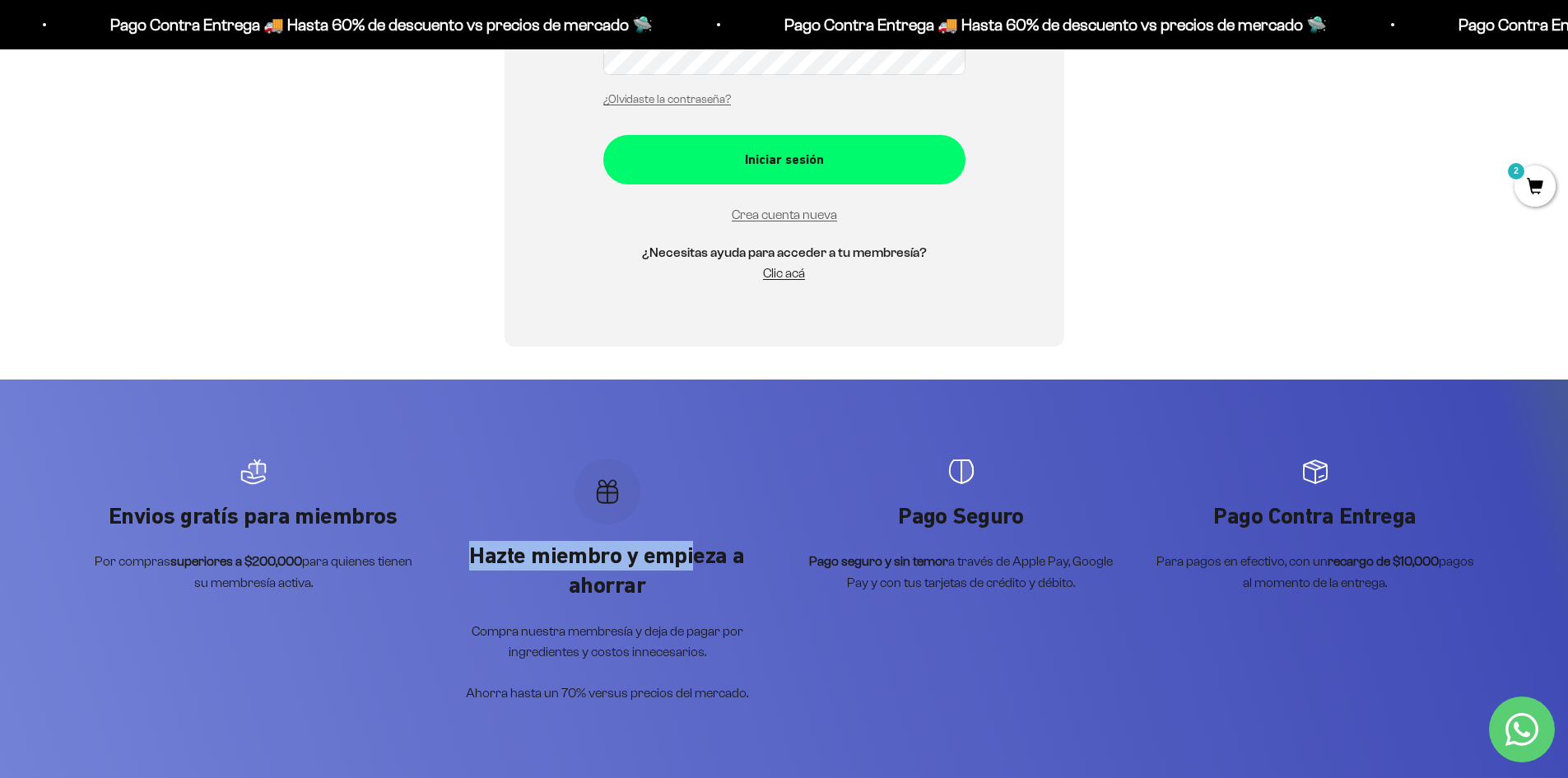
drag, startPoint x: 479, startPoint y: 558, endPoint x: 723, endPoint y: 571, distance: 244.3
click at [720, 570] on p "Hazte miembro y empieza a ahorrar" at bounding box center [607, 571] width 321 height 60
click at [758, 604] on div "Hazte miembro y empieza a ahorrar Compra nuestra membresía y deja de pagar por …" at bounding box center [607, 622] width 321 height 163
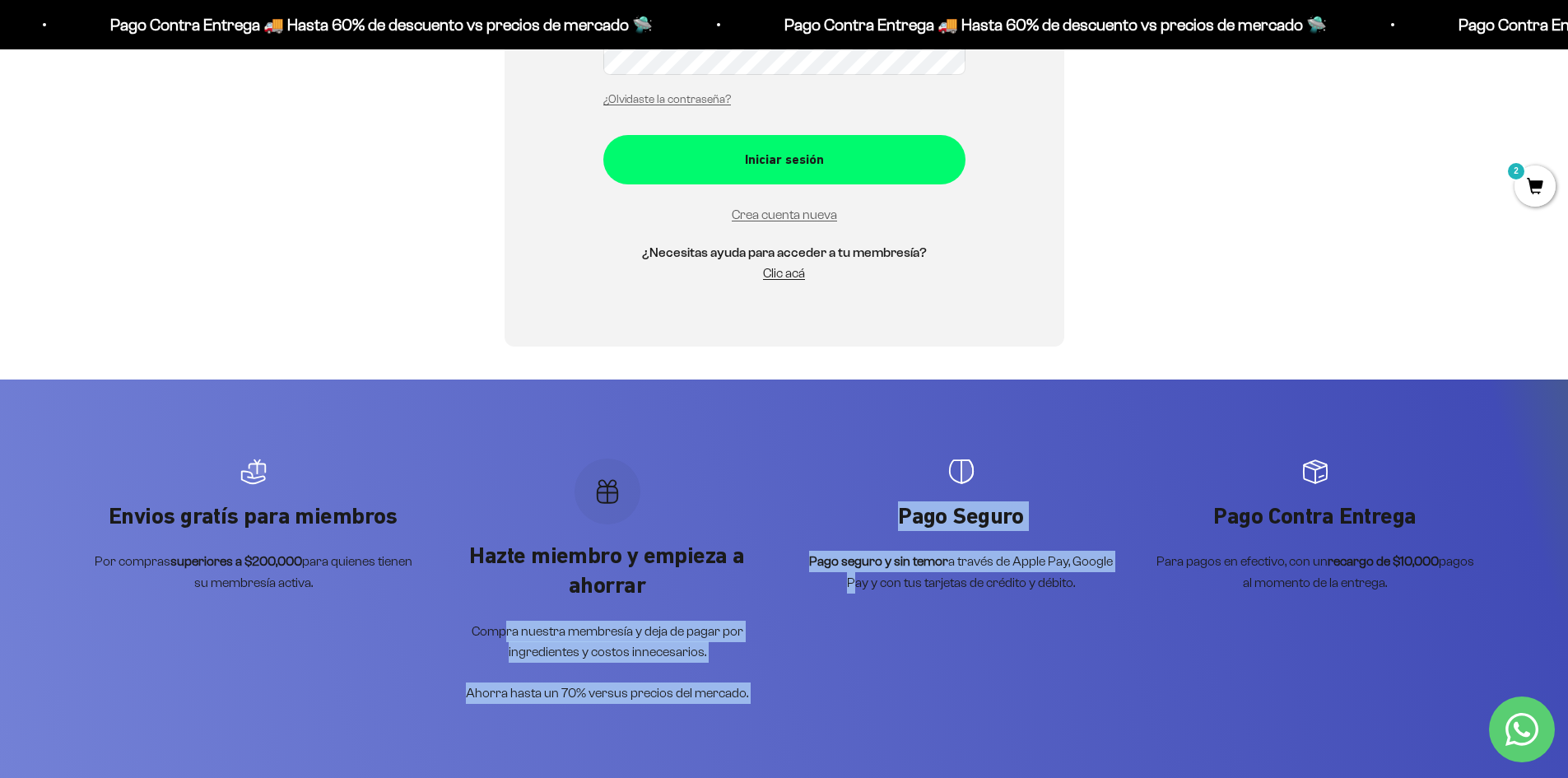
drag, startPoint x: 508, startPoint y: 631, endPoint x: 820, endPoint y: 627, distance: 312.0
click at [820, 627] on scroll-carousel "Envios gratís para miembros Por compras superiores a $200,000 para quienes tien…" at bounding box center [785, 581] width 1383 height 246
click at [787, 651] on scroll-carousel "Envios gratís para miembros Por compras superiores a $200,000 para quienes tien…" at bounding box center [785, 581] width 1383 height 246
click at [696, 654] on p "Compra nuestra membresía y deja de pagar por ingredientes y costos innecesarios." at bounding box center [607, 641] width 321 height 42
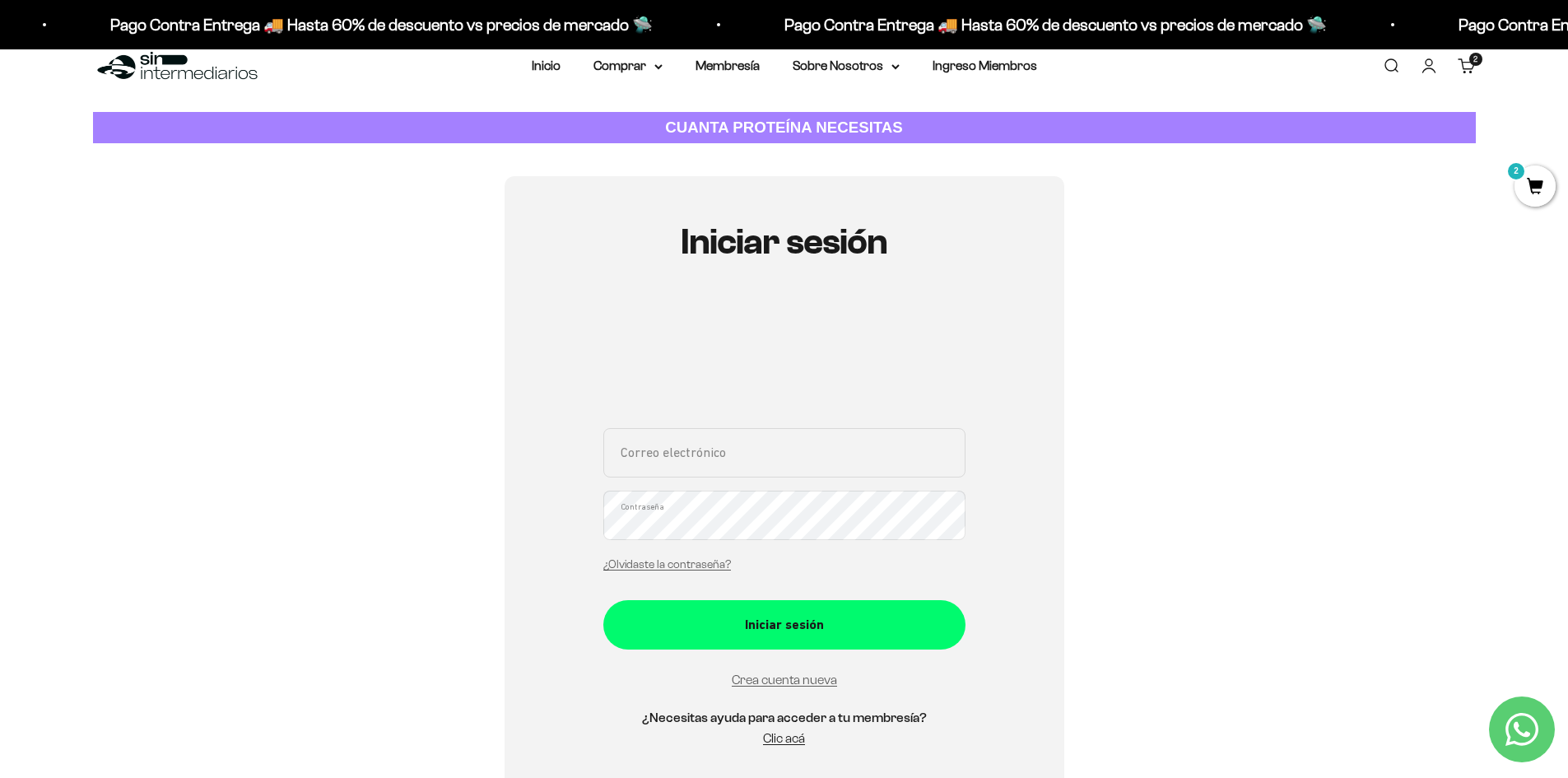
scroll to position [0, 0]
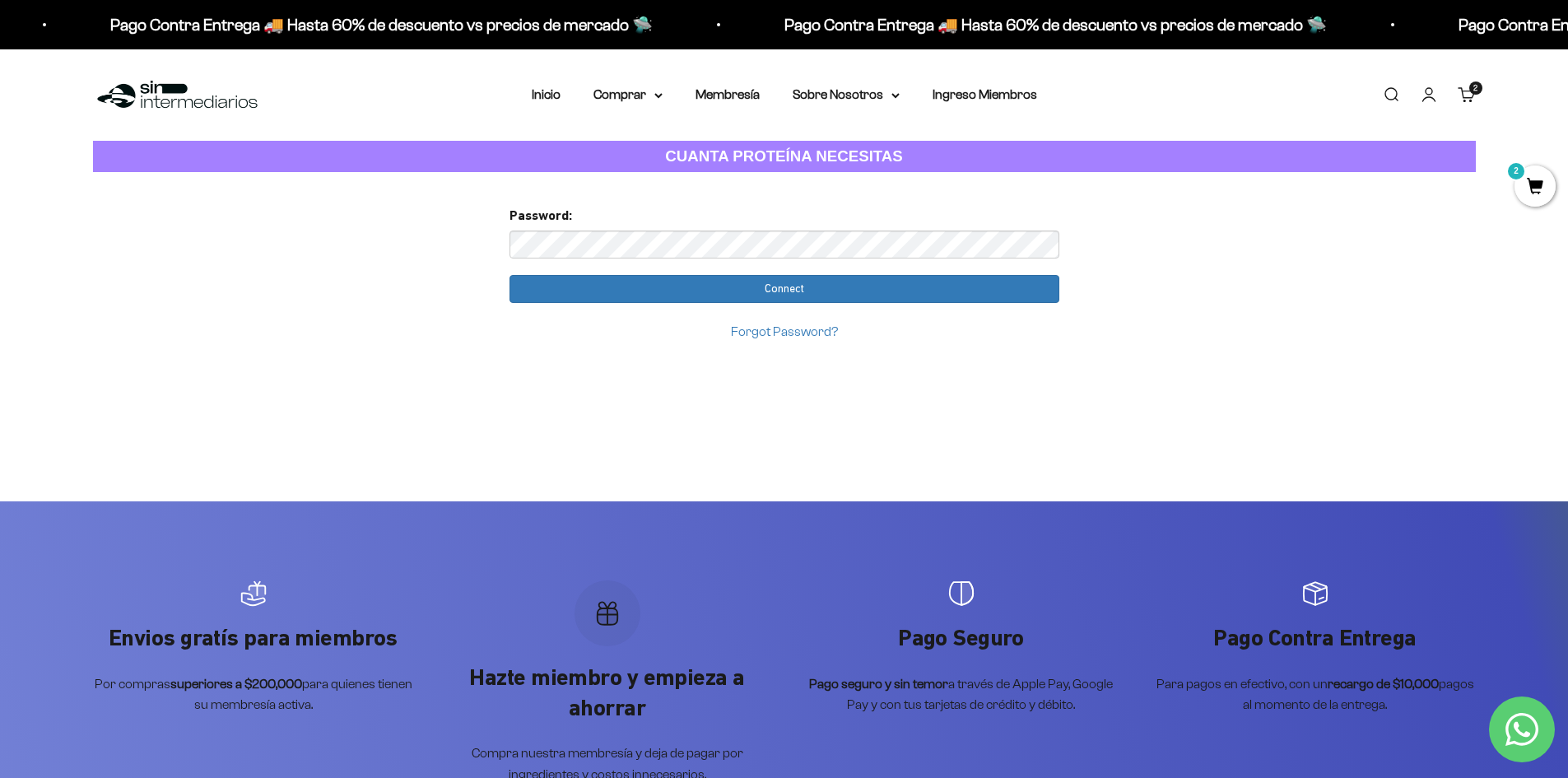
click at [1063, 287] on div "Too many requests. Please try again later. Username: [EMAIL_ADDRESS][DOMAIN_NAM…" at bounding box center [784, 336] width 577 height 329
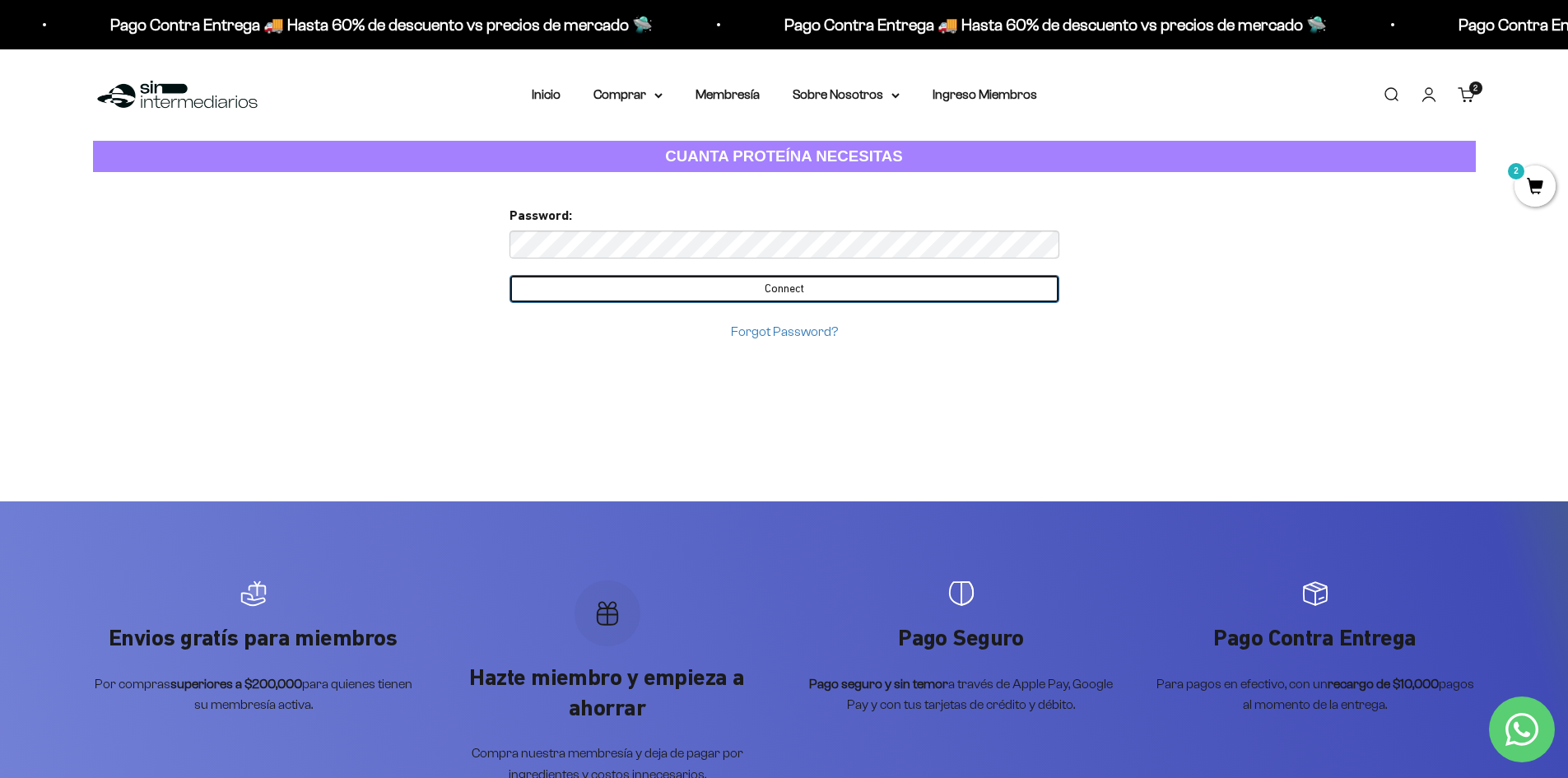
click at [1045, 294] on input "Connect" at bounding box center [784, 289] width 550 height 28
click at [879, 294] on input "Connect" at bounding box center [784, 289] width 550 height 28
click at [706, 288] on input "Connect" at bounding box center [784, 289] width 550 height 28
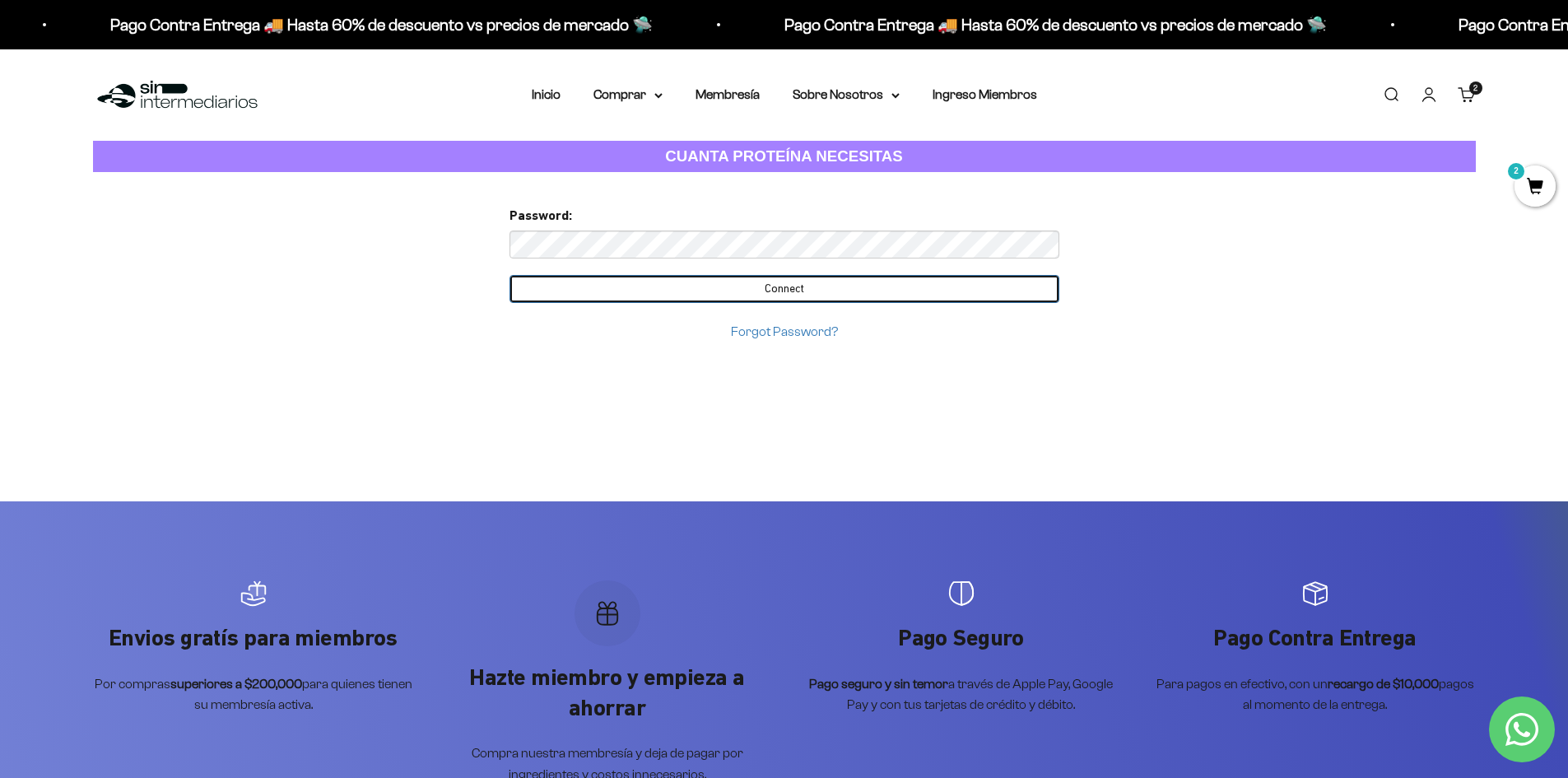
click at [698, 286] on input "Connect" at bounding box center [784, 289] width 550 height 28
click at [727, 284] on input "Connect" at bounding box center [784, 289] width 550 height 28
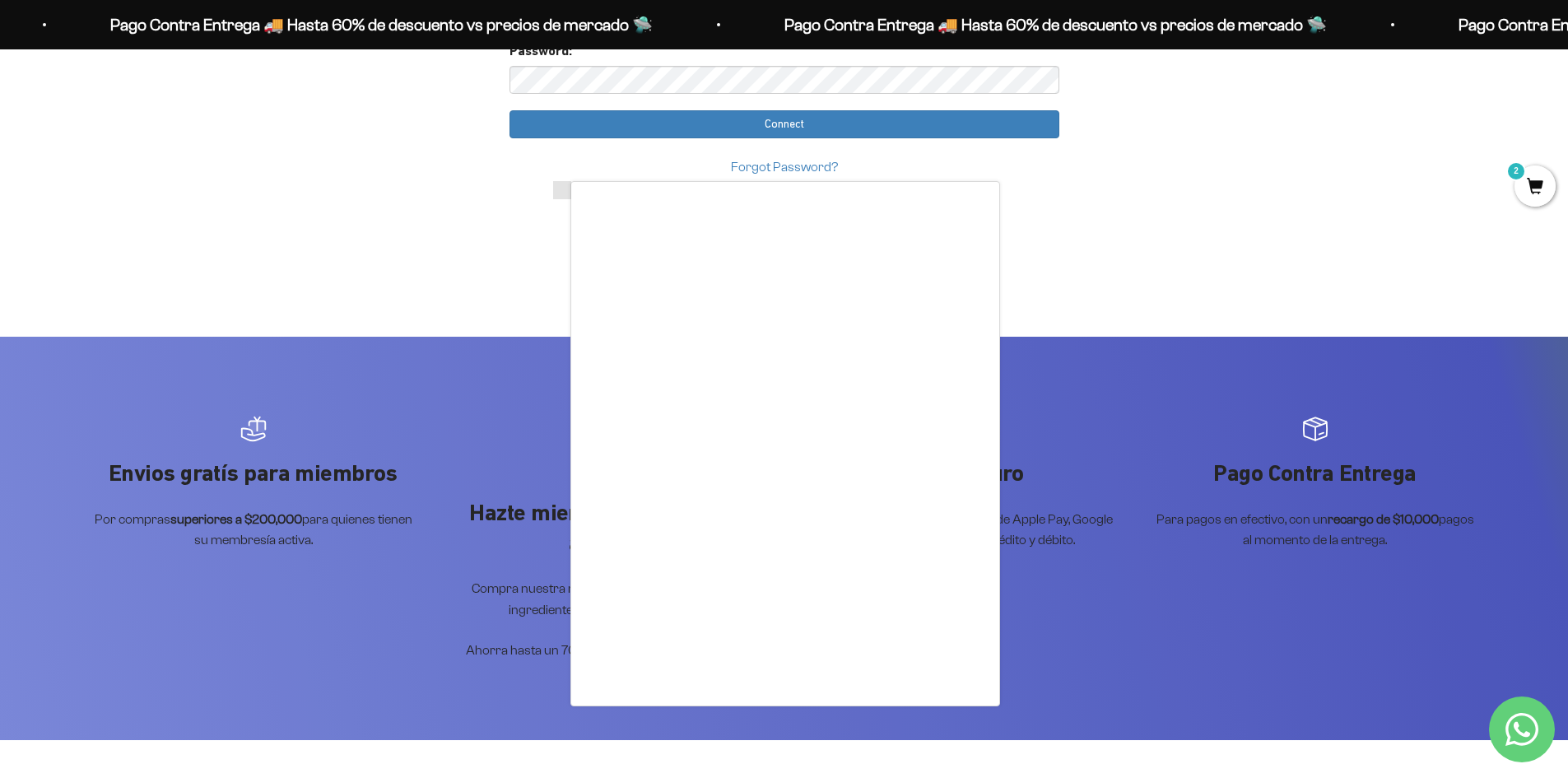
scroll to position [412, 0]
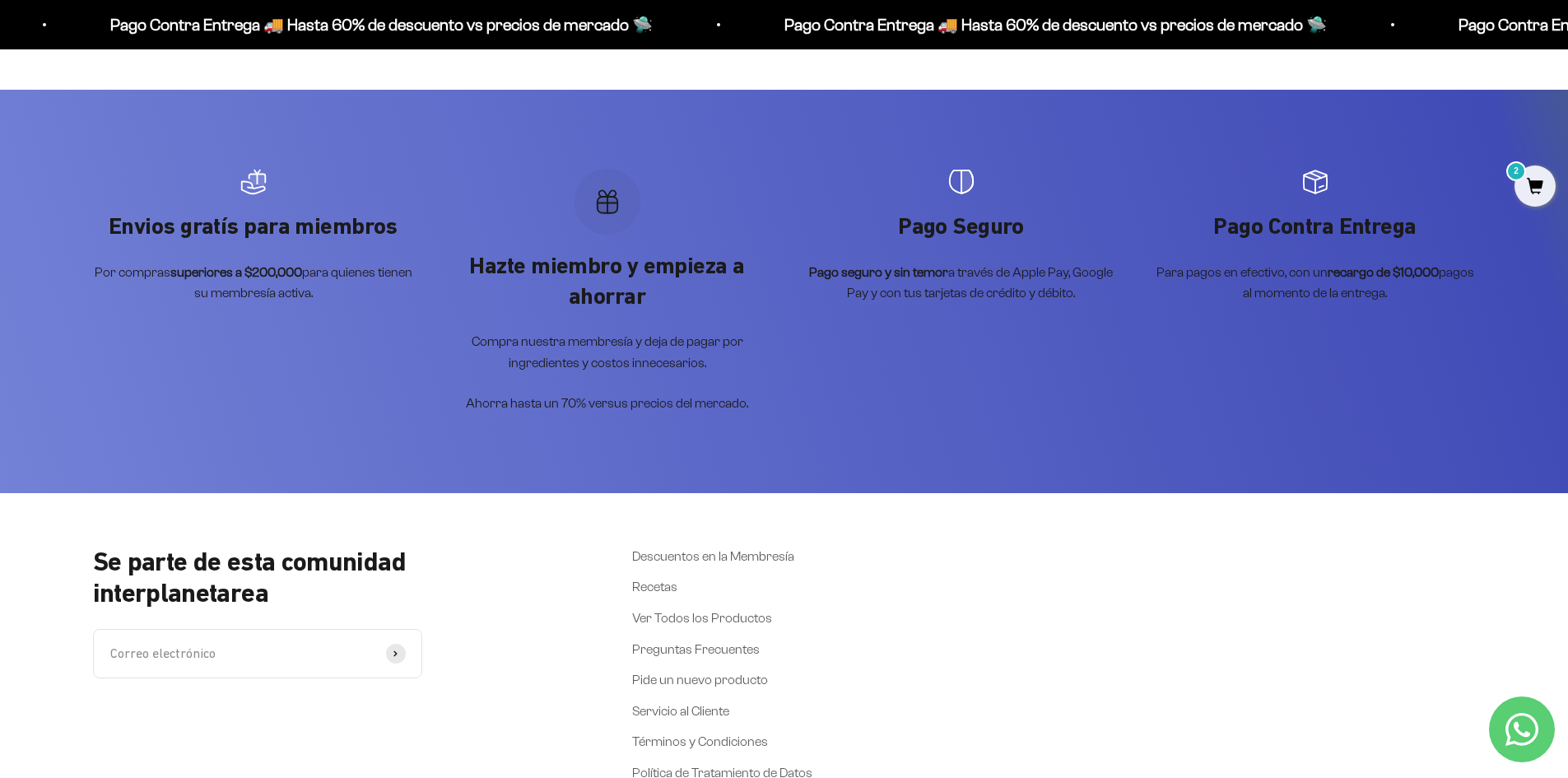
click at [954, 622] on div "Se parte de esta comunidad interplanetarea Correo electrónico Suscribirse Descu…" at bounding box center [785, 706] width 1383 height 321
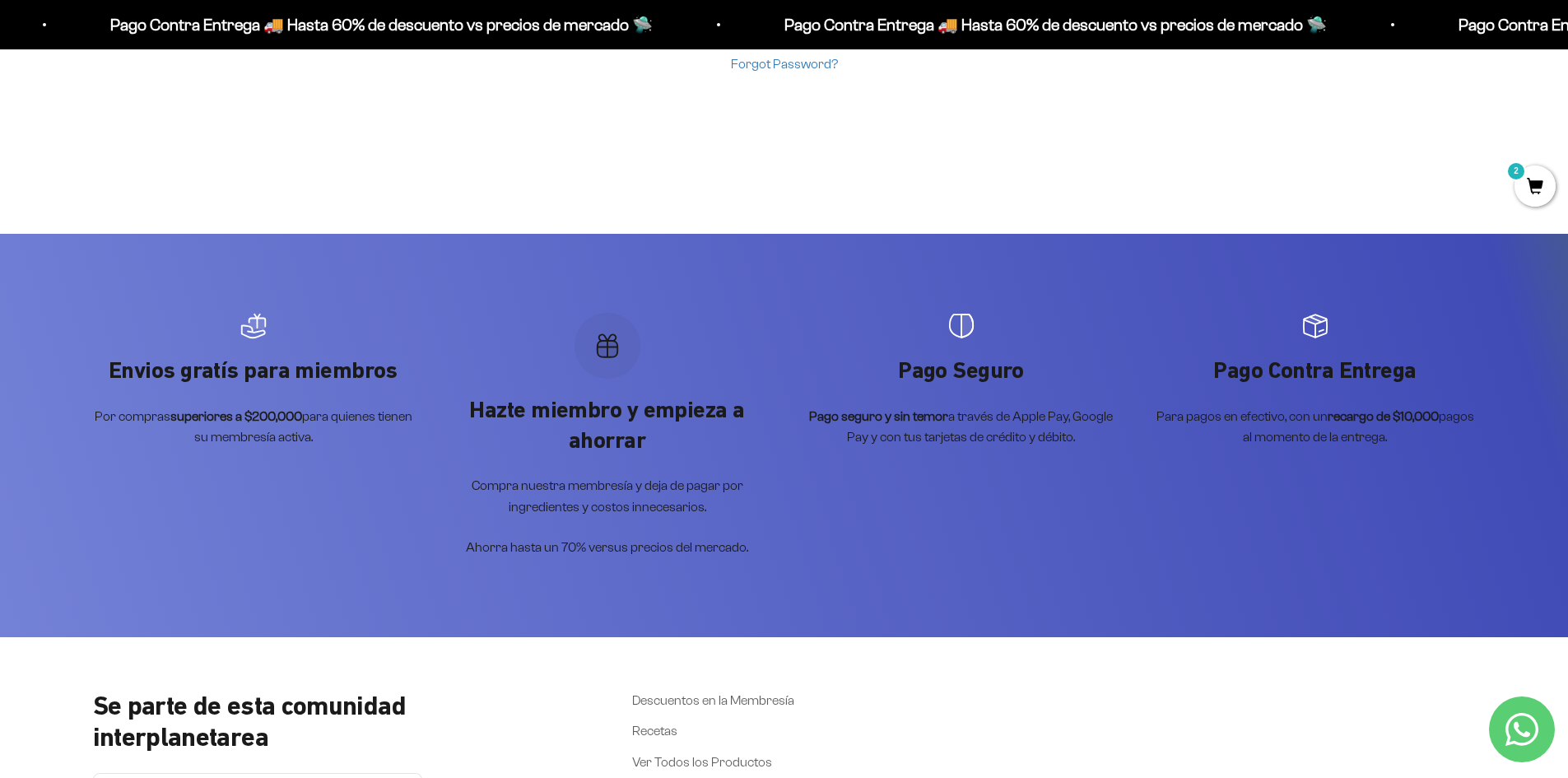
scroll to position [0, 0]
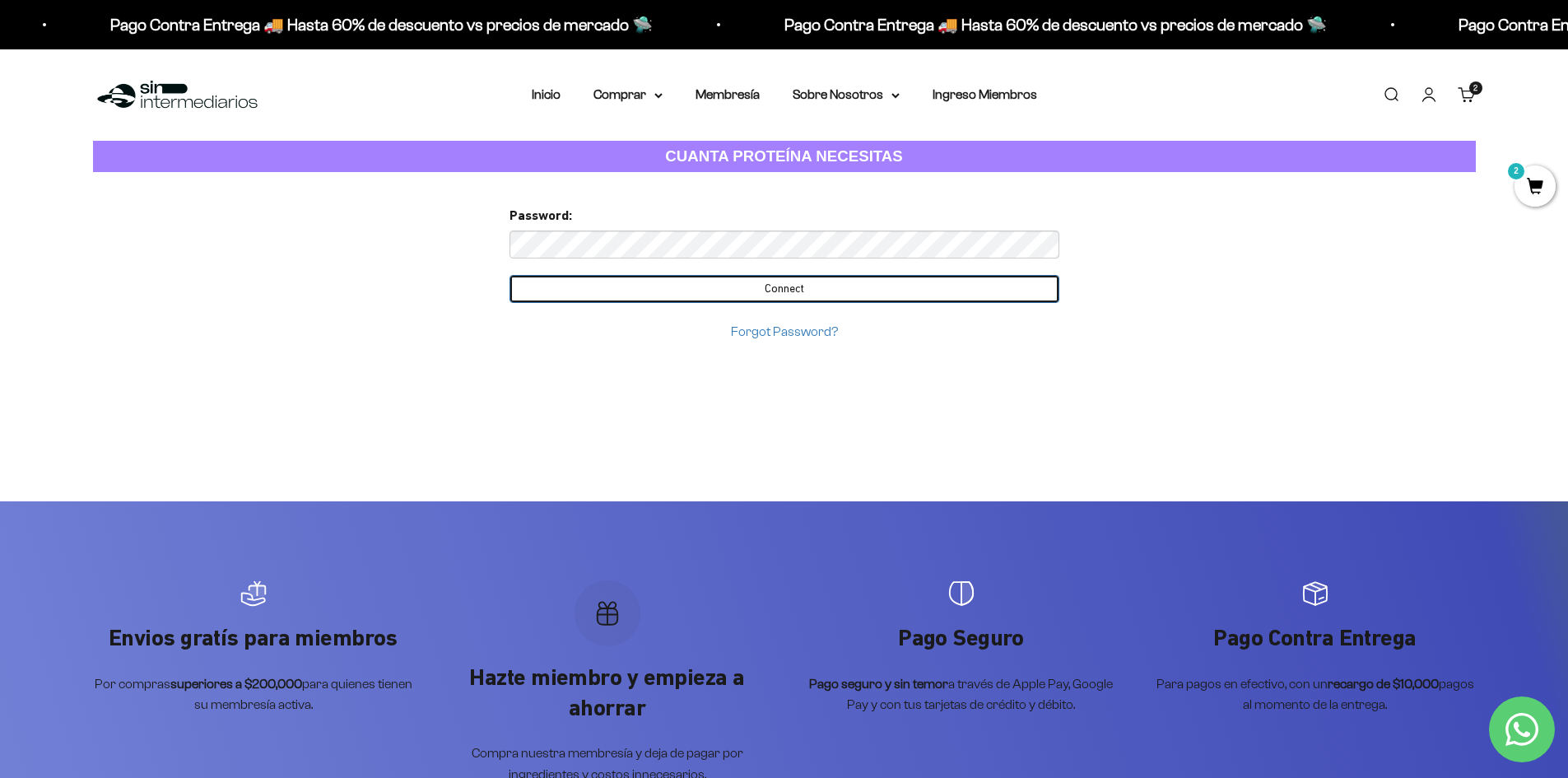
click at [768, 284] on input "Connect" at bounding box center [784, 289] width 550 height 28
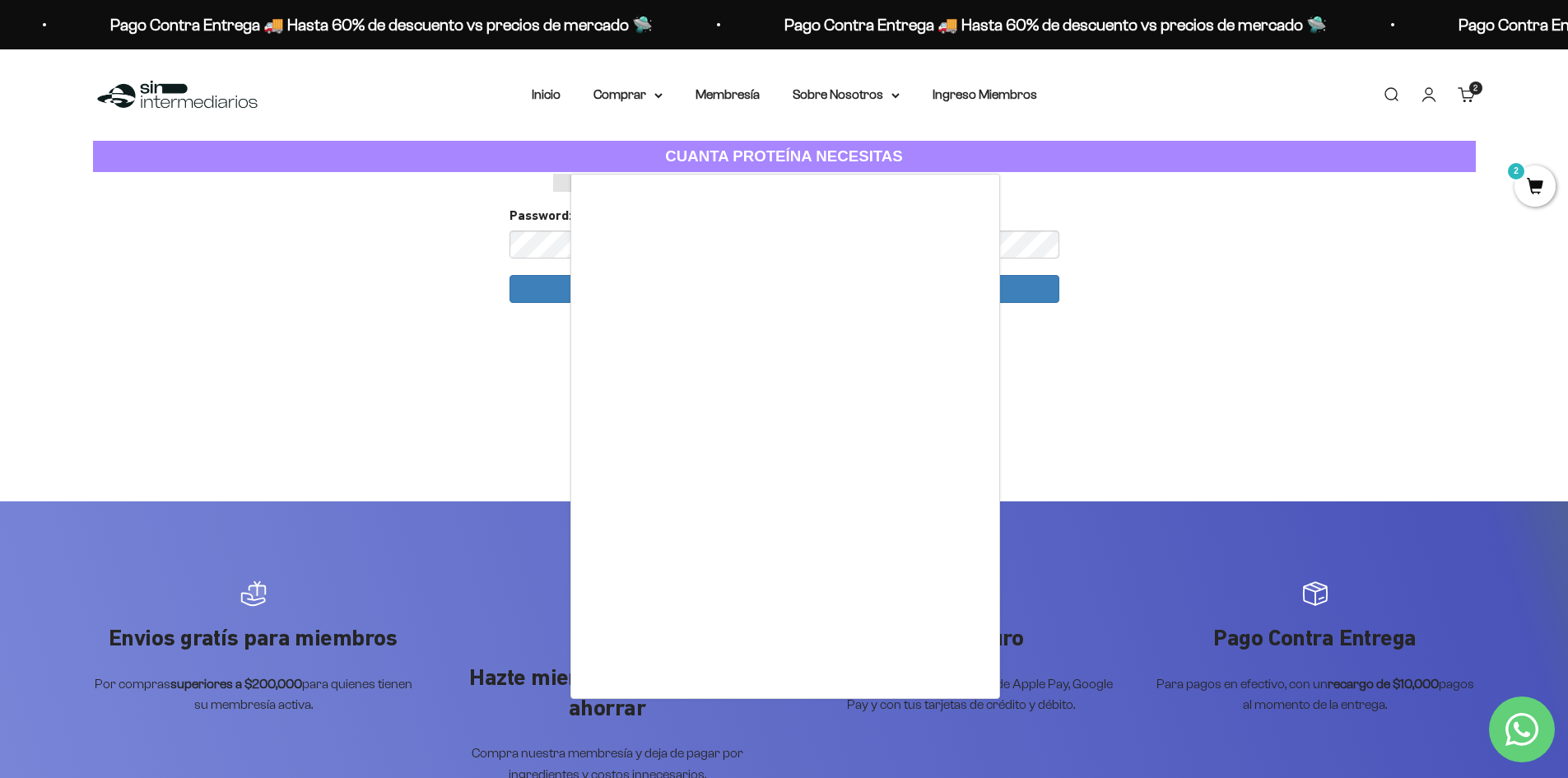
scroll to position [82, 0]
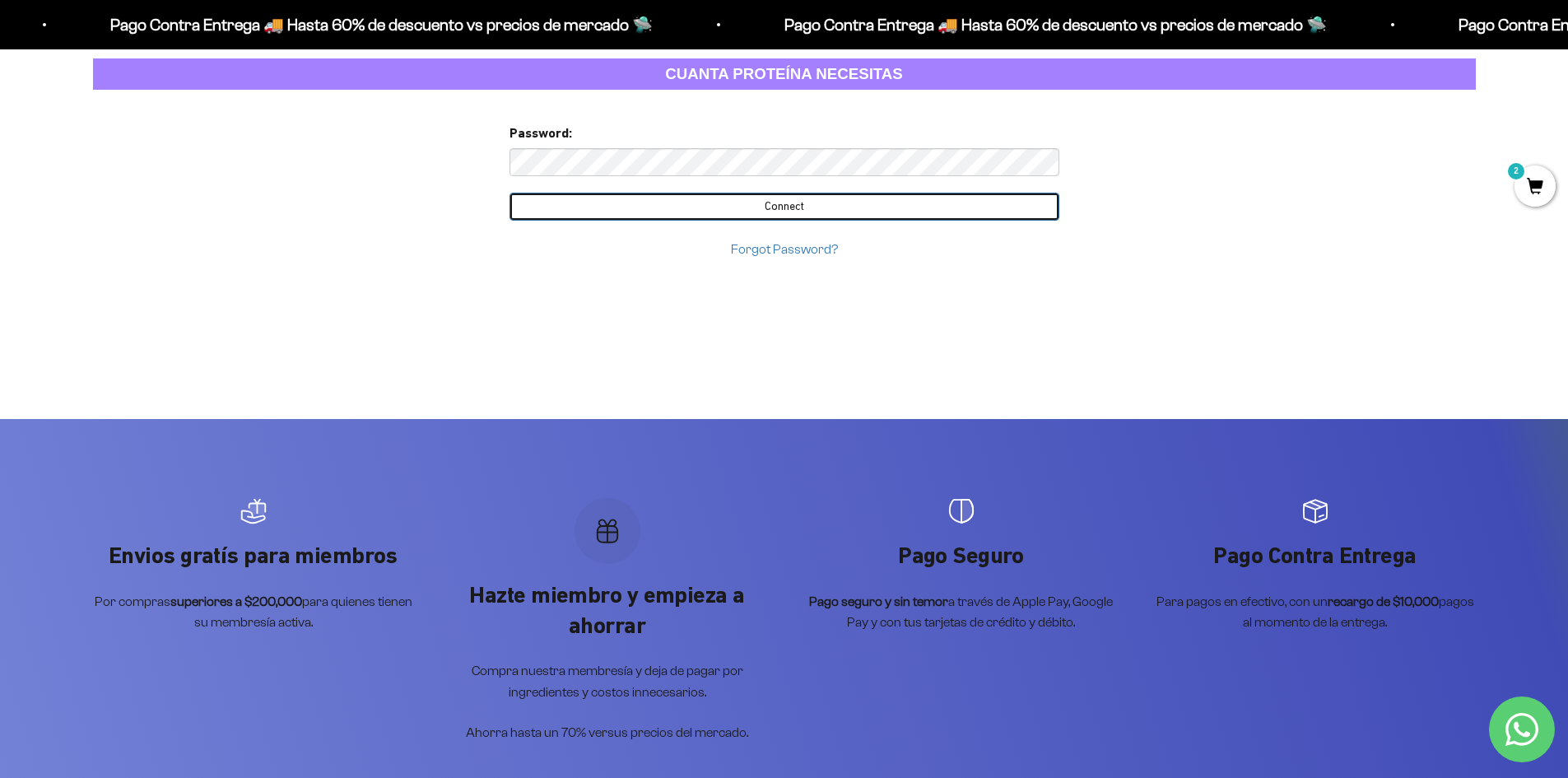
click at [811, 205] on input "Connect" at bounding box center [784, 206] width 550 height 28
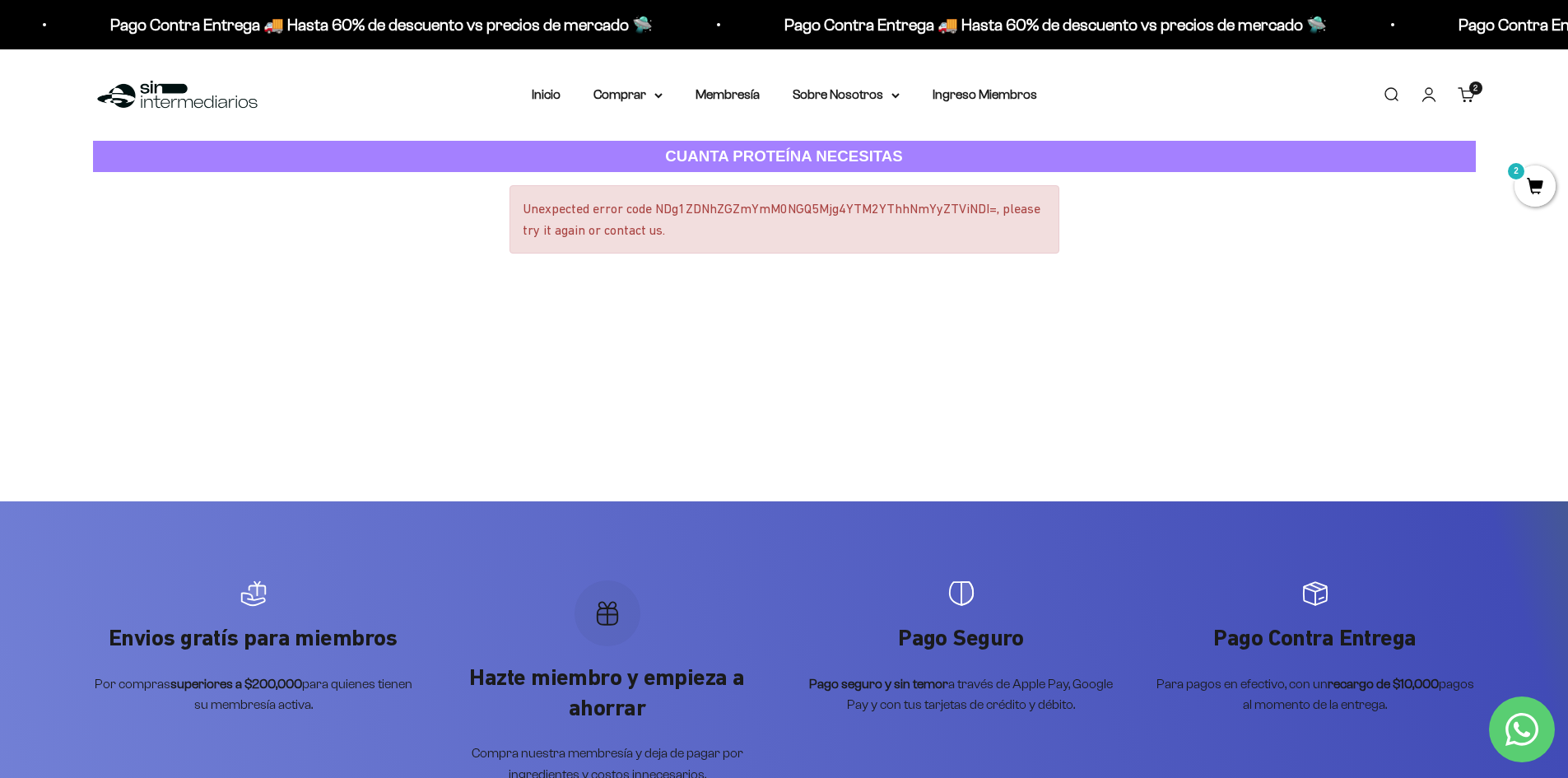
scroll to position [82, 0]
